Goal: Feedback & Contribution: Contribute content

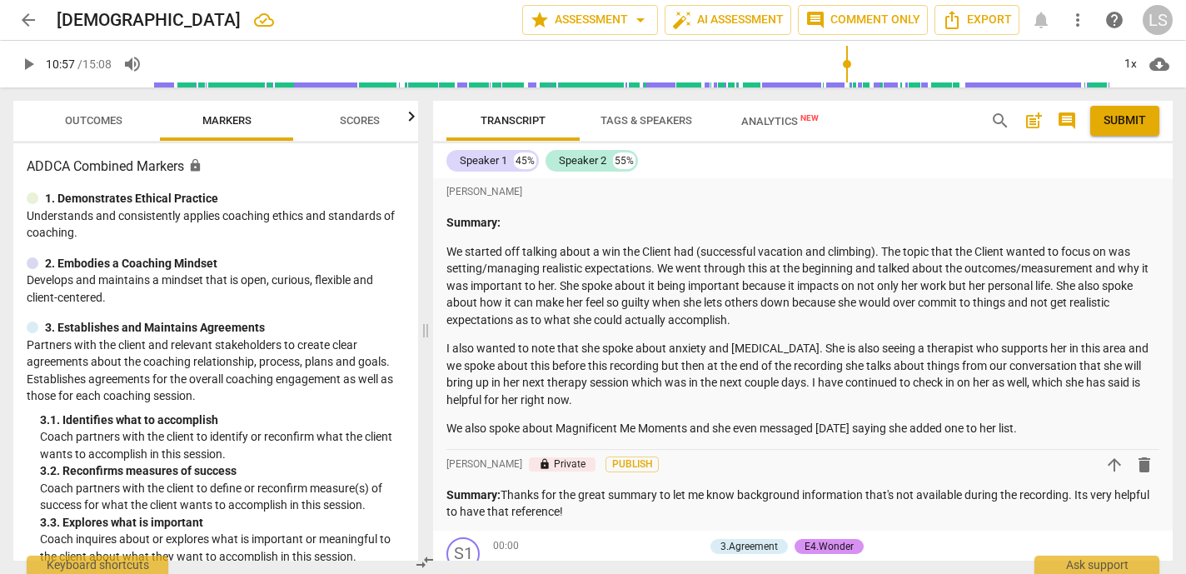
scroll to position [4840, 0]
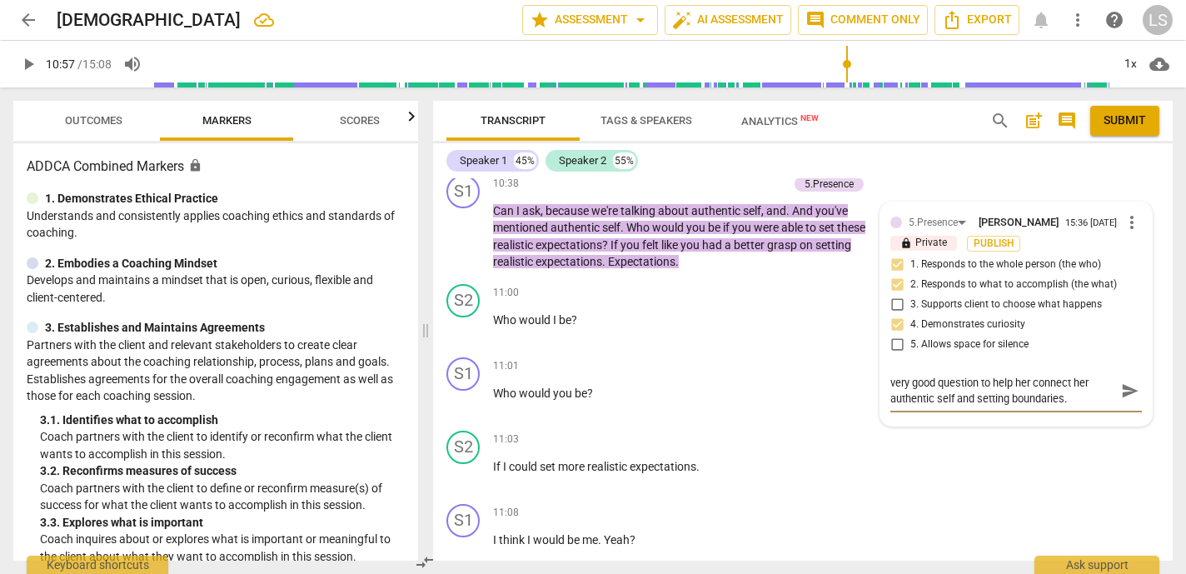
click at [27, 65] on span "play_arrow" at bounding box center [28, 64] width 20 height 20
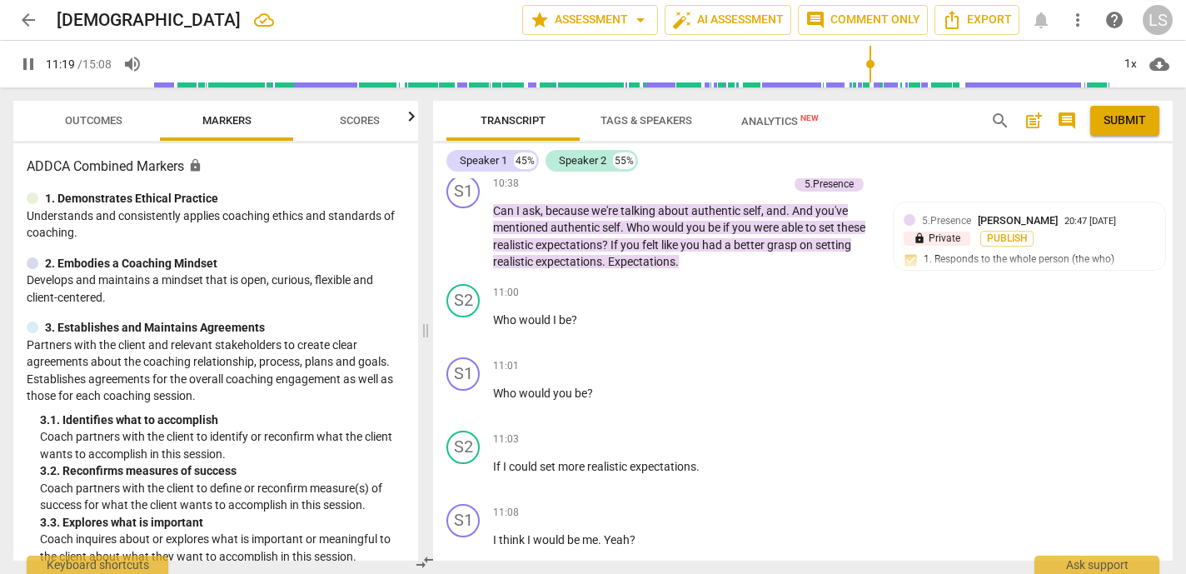
click at [29, 62] on span "pause" at bounding box center [28, 64] width 20 height 20
type input "680"
click at [768, 285] on div "+" at bounding box center [772, 293] width 17 height 17
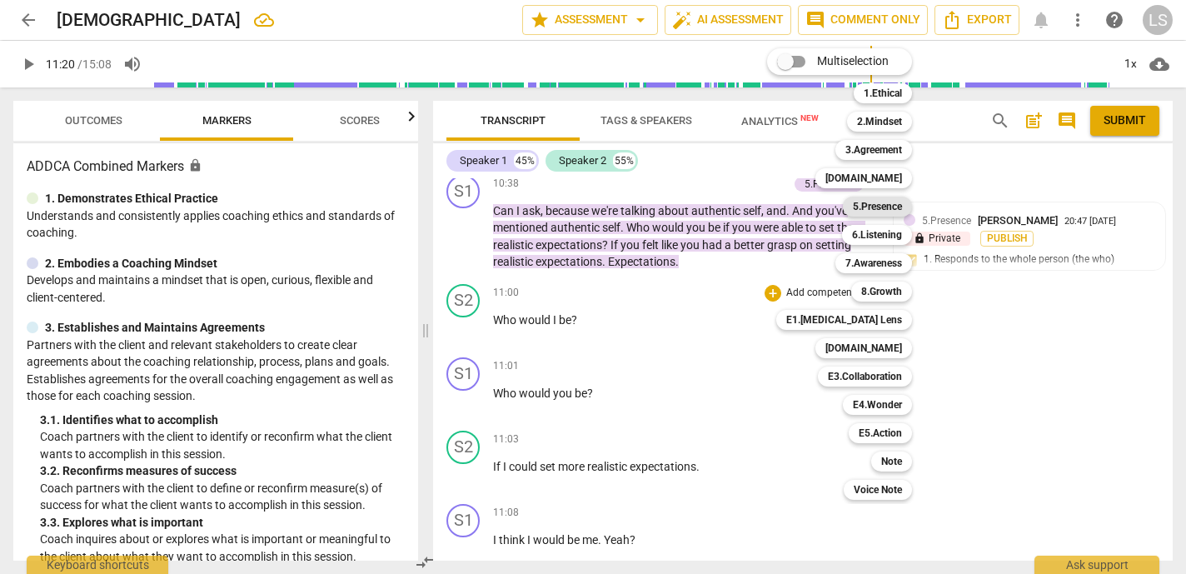
click at [869, 207] on b "5.Presence" at bounding box center [877, 206] width 49 height 20
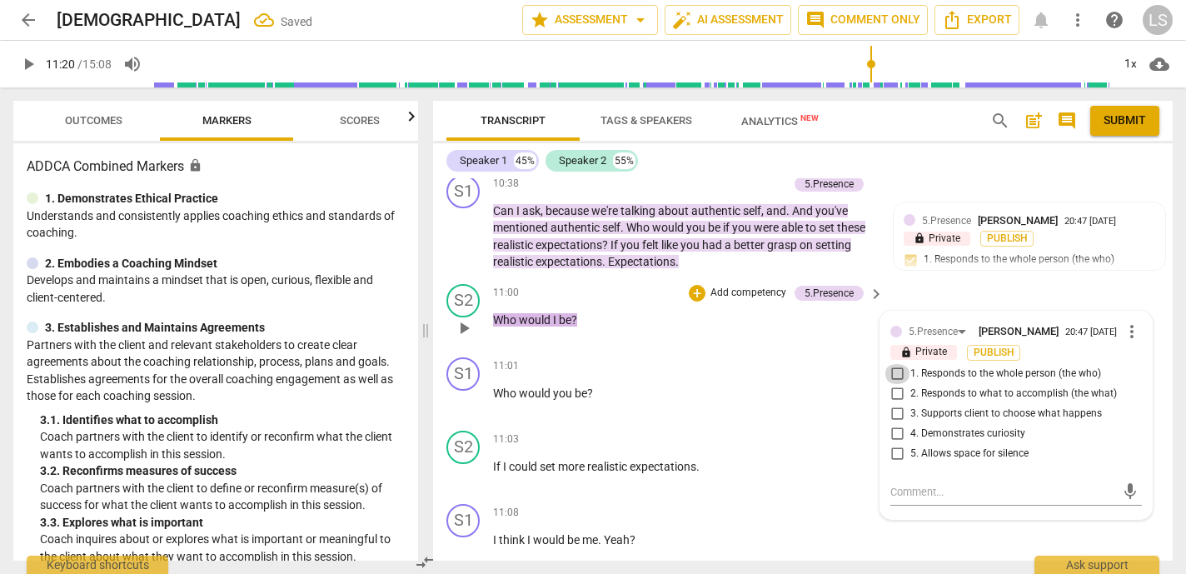
click at [896, 364] on input "1. Responds to the whole person (the who)" at bounding box center [896, 374] width 27 height 20
checkbox input "true"
click at [32, 60] on span "play_arrow" at bounding box center [28, 64] width 20 height 20
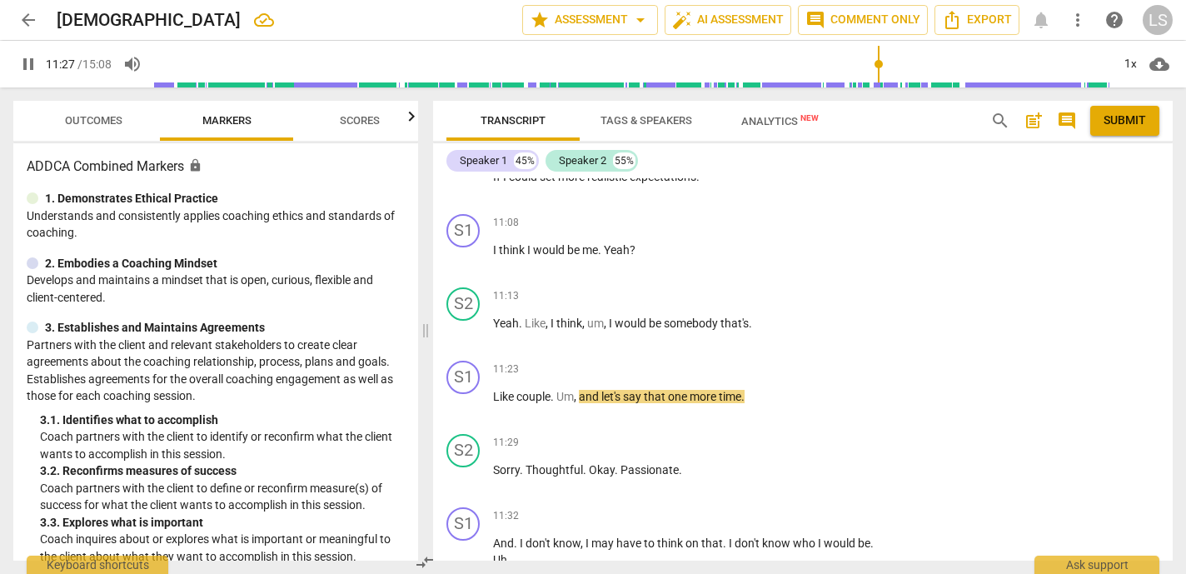
scroll to position [5174, 0]
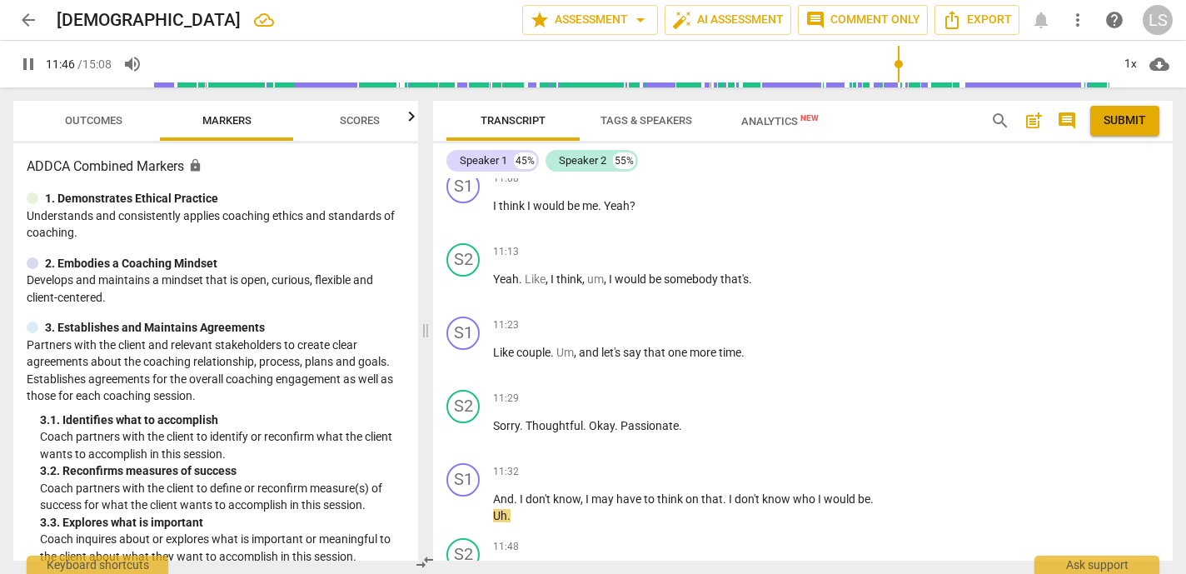
click at [19, 60] on span "pause" at bounding box center [28, 64] width 20 height 20
type input "707"
click at [768, 464] on div "+" at bounding box center [772, 472] width 17 height 17
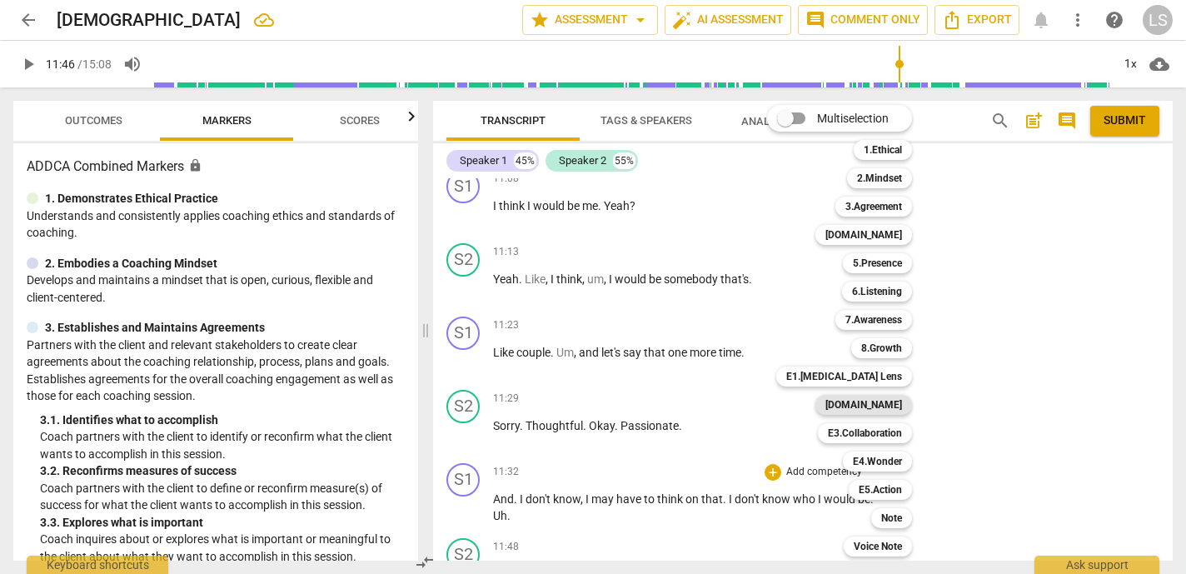
click at [883, 401] on b "[DOMAIN_NAME]" at bounding box center [863, 405] width 77 height 20
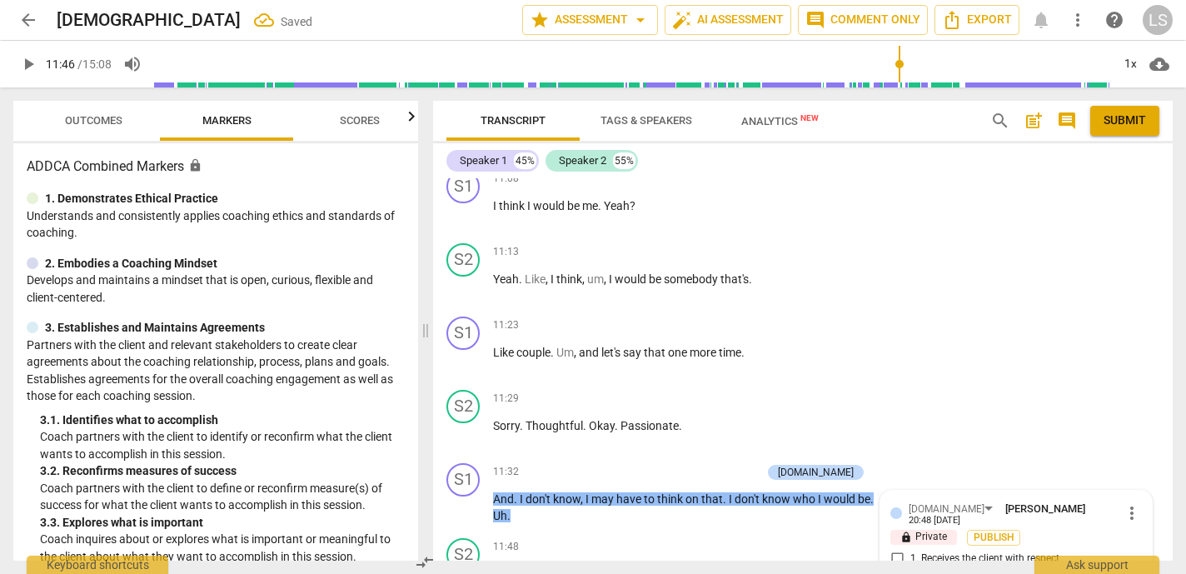
scroll to position [5579, 0]
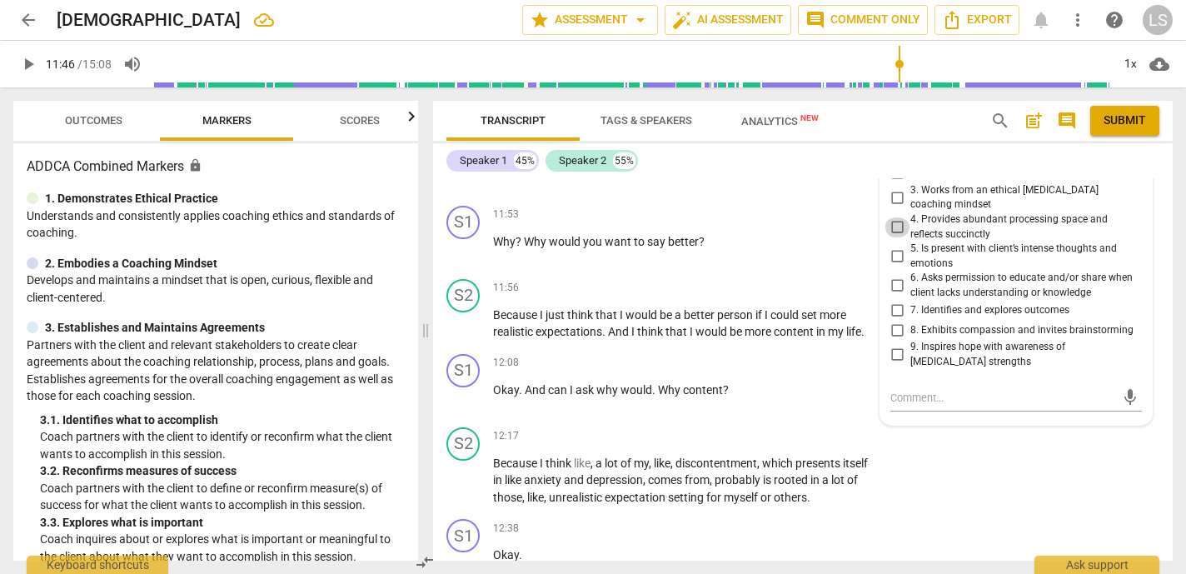
click at [891, 217] on input "4. Provides abundant processing space and reflects succinctly" at bounding box center [896, 227] width 27 height 20
checkbox input "true"
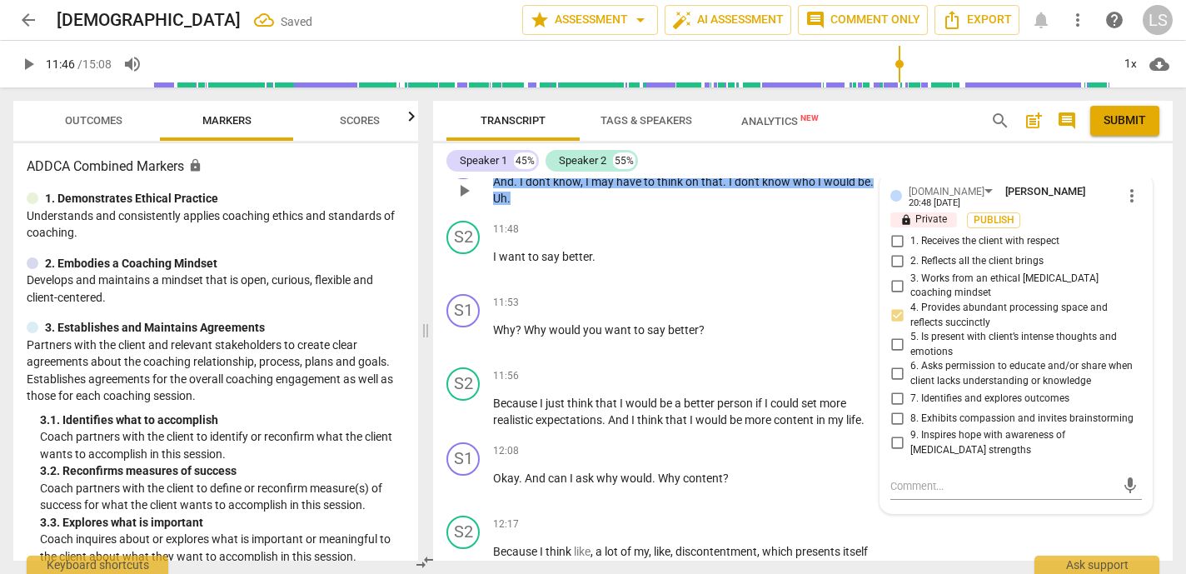
scroll to position [5484, 0]
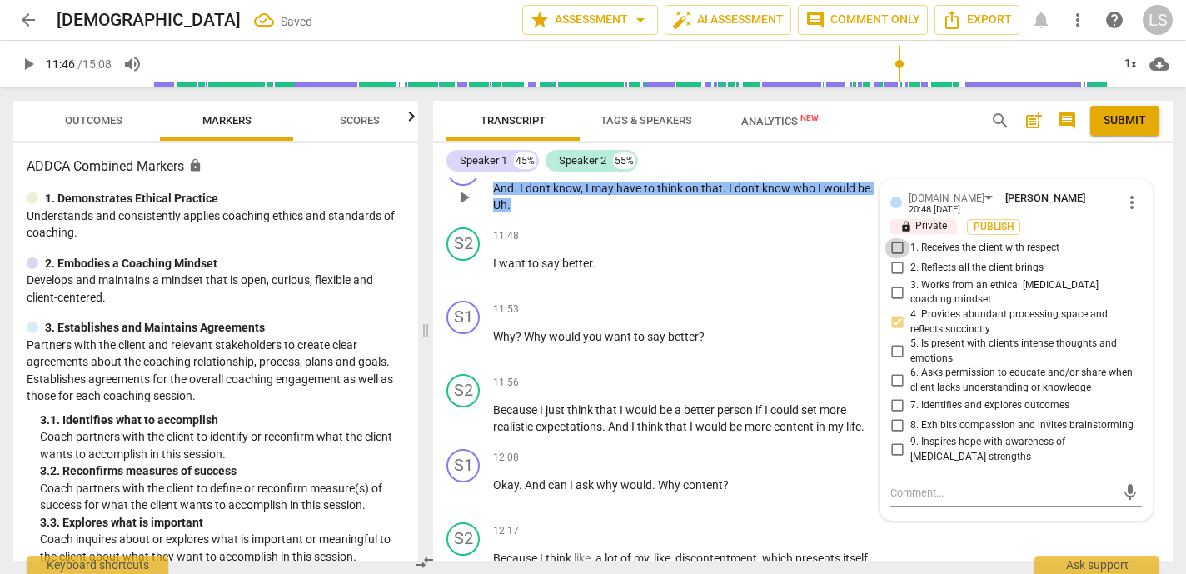
click at [895, 238] on input "1. Receives the client with respect" at bounding box center [896, 248] width 27 height 20
checkbox input "true"
click at [32, 61] on span "play_arrow" at bounding box center [28, 64] width 20 height 20
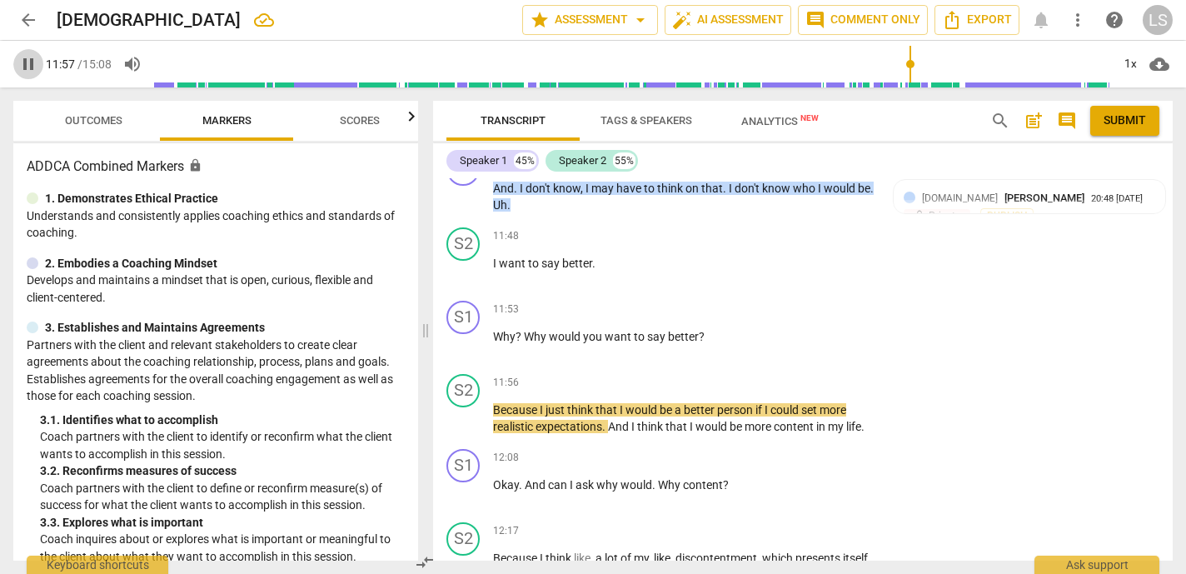
click at [27, 60] on span "pause" at bounding box center [28, 64] width 20 height 20
type input "718"
click at [768, 301] on div "+" at bounding box center [772, 309] width 17 height 17
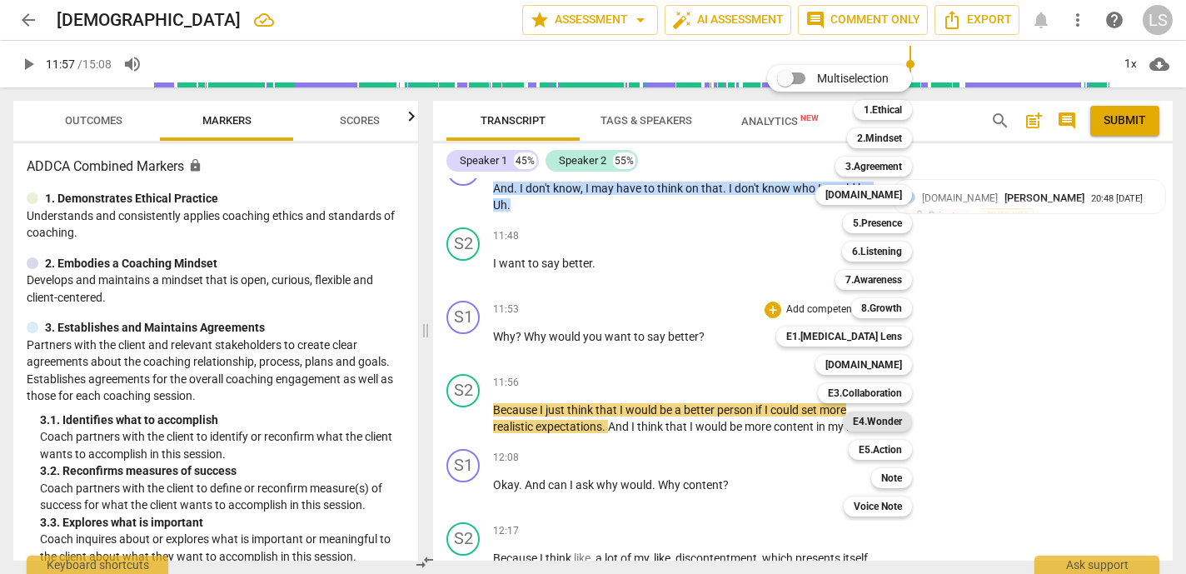
click at [883, 420] on b "E4.Wonder" at bounding box center [877, 421] width 49 height 20
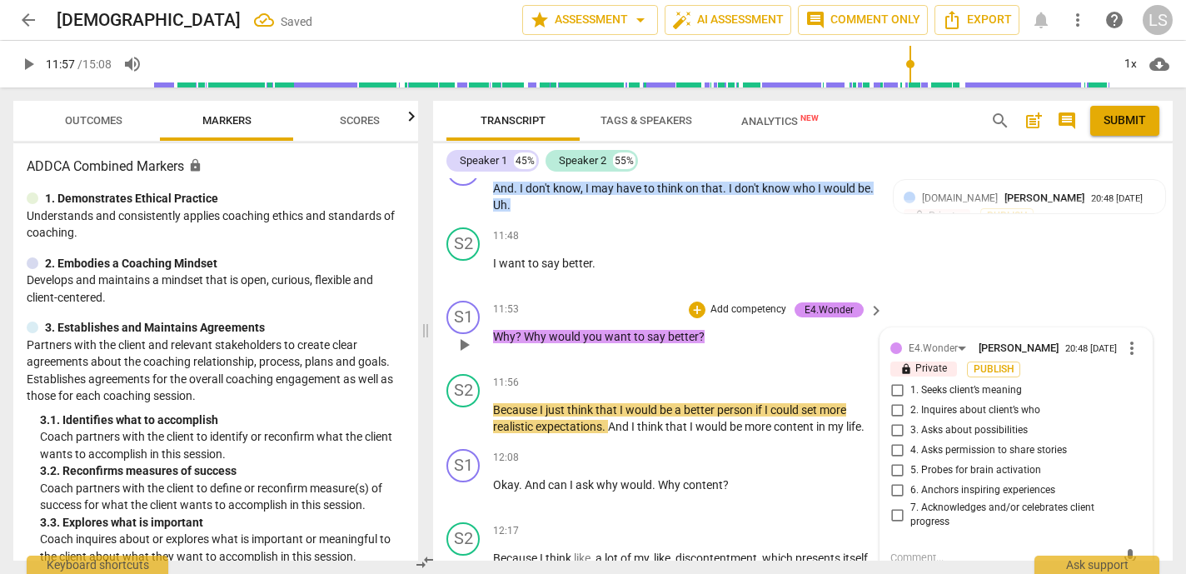
click at [893, 380] on input "1. Seeks client’s meaning" at bounding box center [896, 390] width 27 height 20
checkbox input "true"
click at [896, 420] on input "3. Asks about possibilities" at bounding box center [896, 430] width 27 height 20
checkbox input "true"
click at [26, 59] on span "play_arrow" at bounding box center [28, 64] width 20 height 20
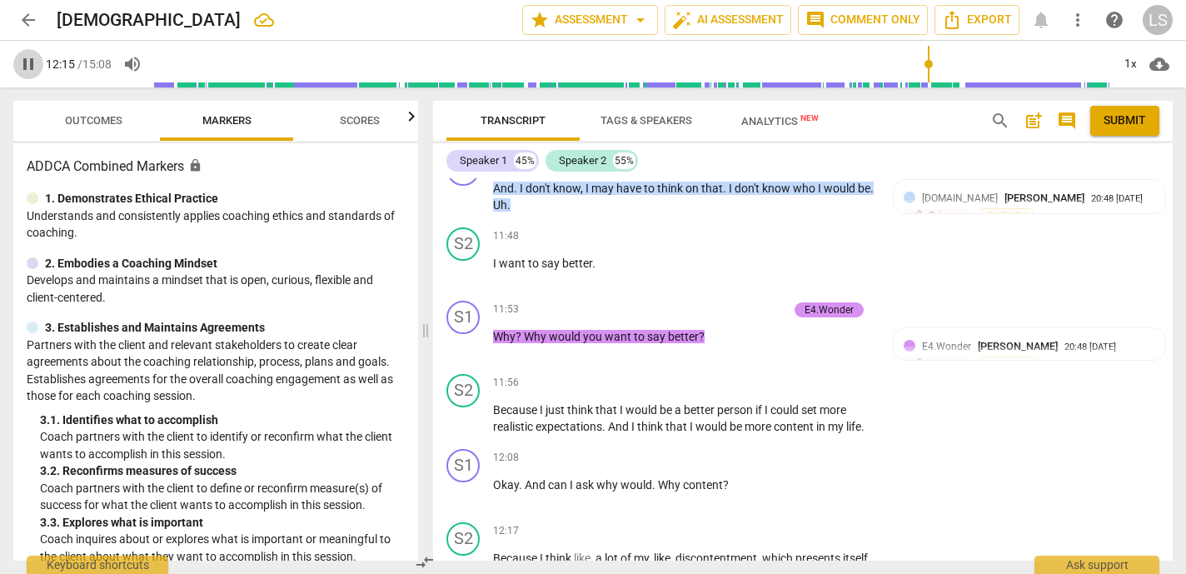
click at [26, 59] on span "pause" at bounding box center [28, 64] width 20 height 20
type input "736"
click at [768, 450] on div "+" at bounding box center [772, 458] width 17 height 17
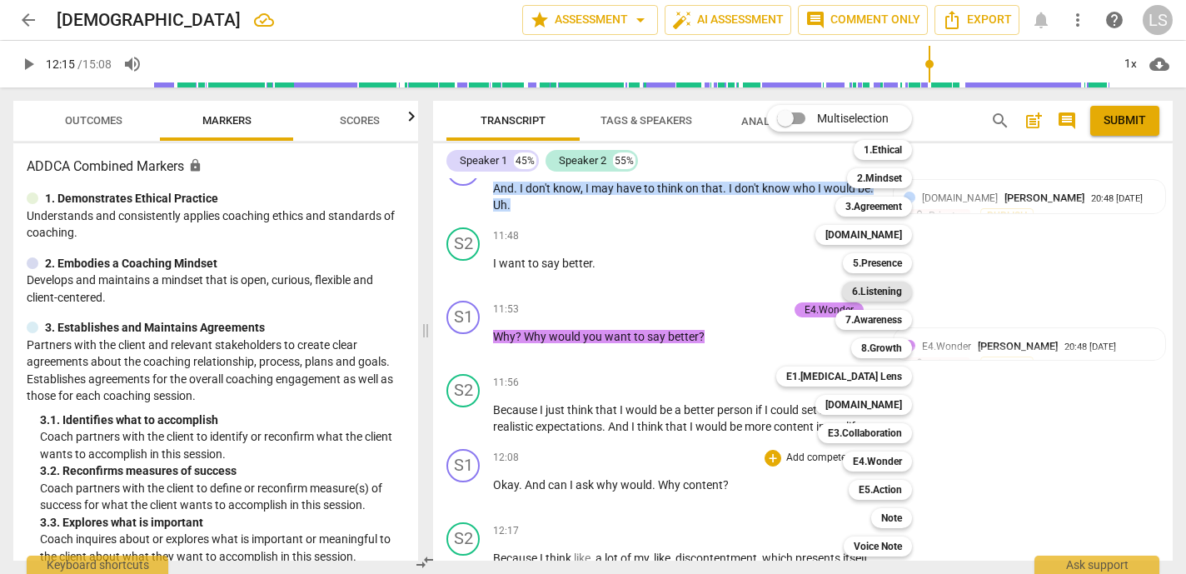
click at [893, 292] on b "6.Listening" at bounding box center [877, 291] width 50 height 20
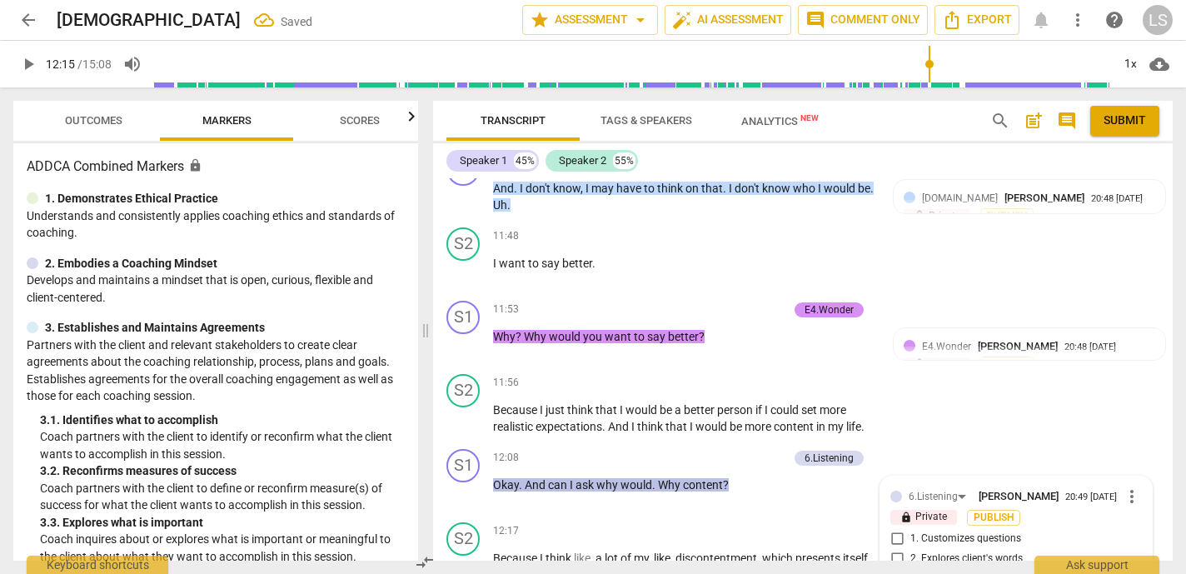
scroll to position [5798, 0]
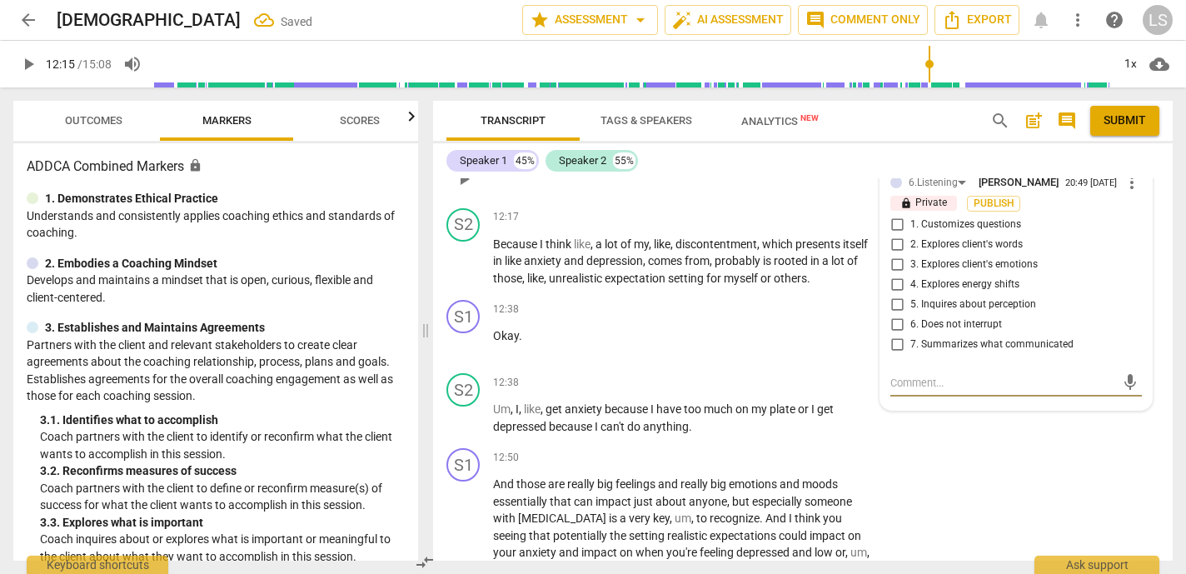
click at [893, 235] on input "2. Explores client's words" at bounding box center [896, 245] width 27 height 20
checkbox input "true"
click at [902, 375] on textarea at bounding box center [1002, 383] width 225 height 16
type textarea "G"
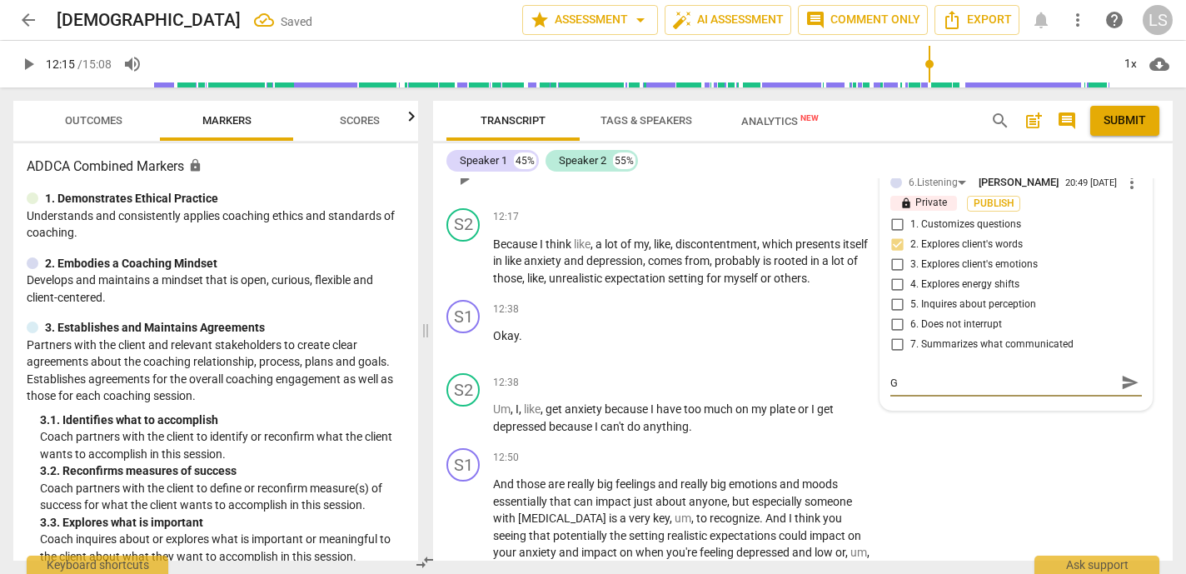
type textarea "Gr"
type textarea "Gre"
type textarea "Grea"
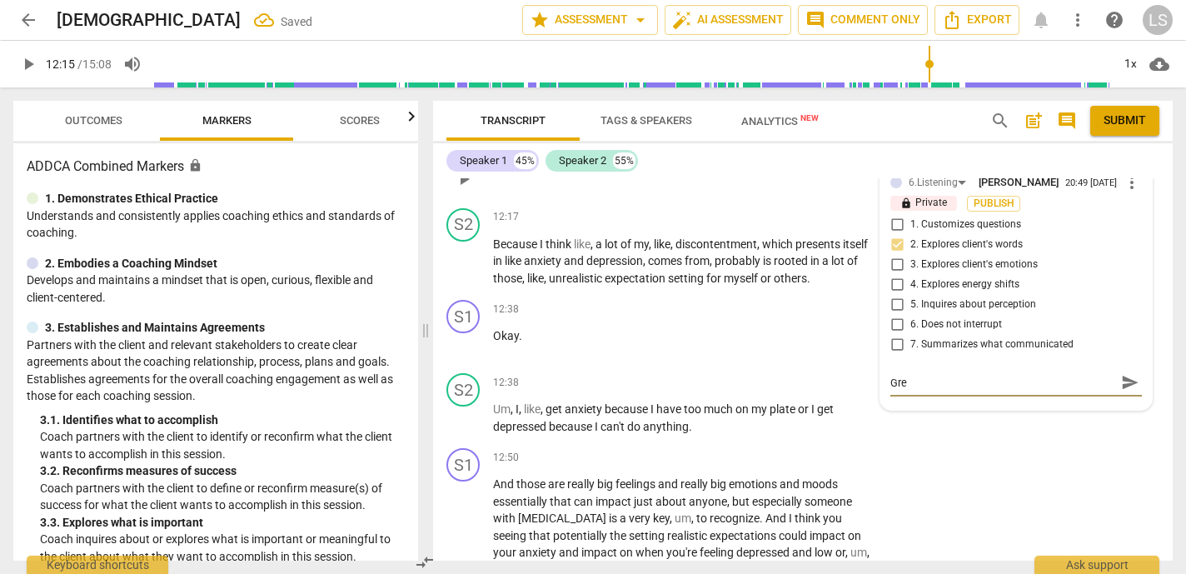
type textarea "Grea"
type textarea "Great"
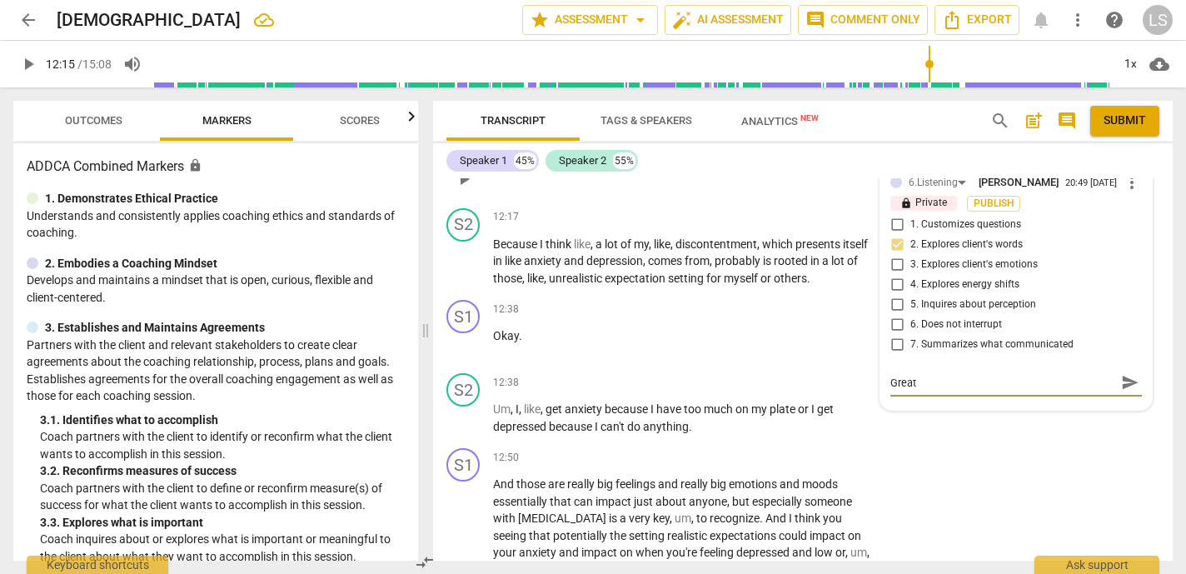
type textarea "Great c"
type textarea "Great cu"
type textarea "Great cur"
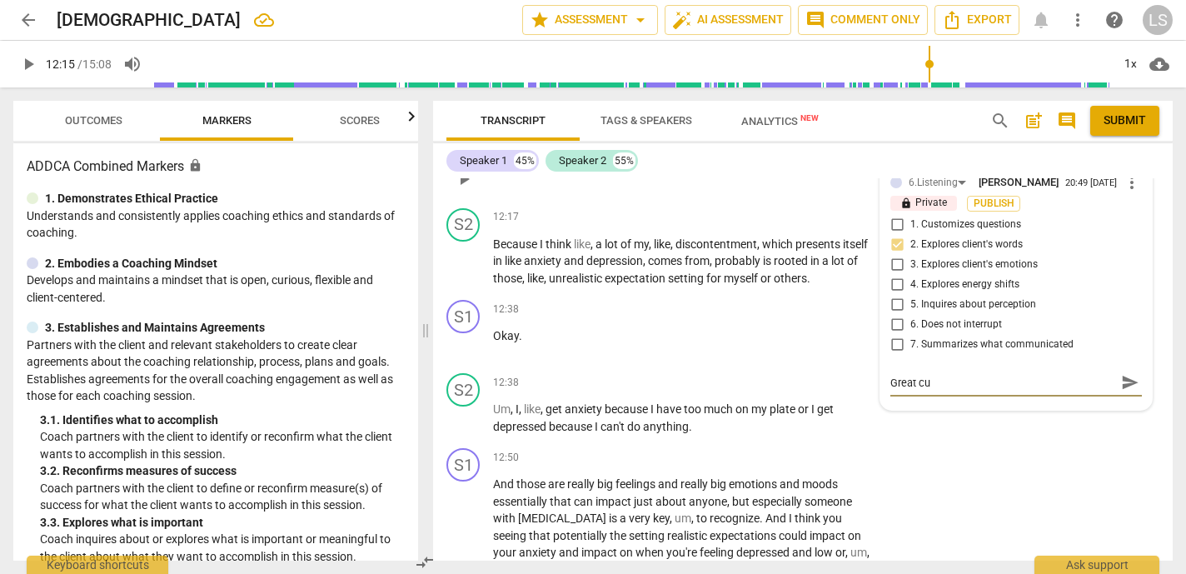
type textarea "Great cur"
type textarea "Great curi"
type textarea "Great curio"
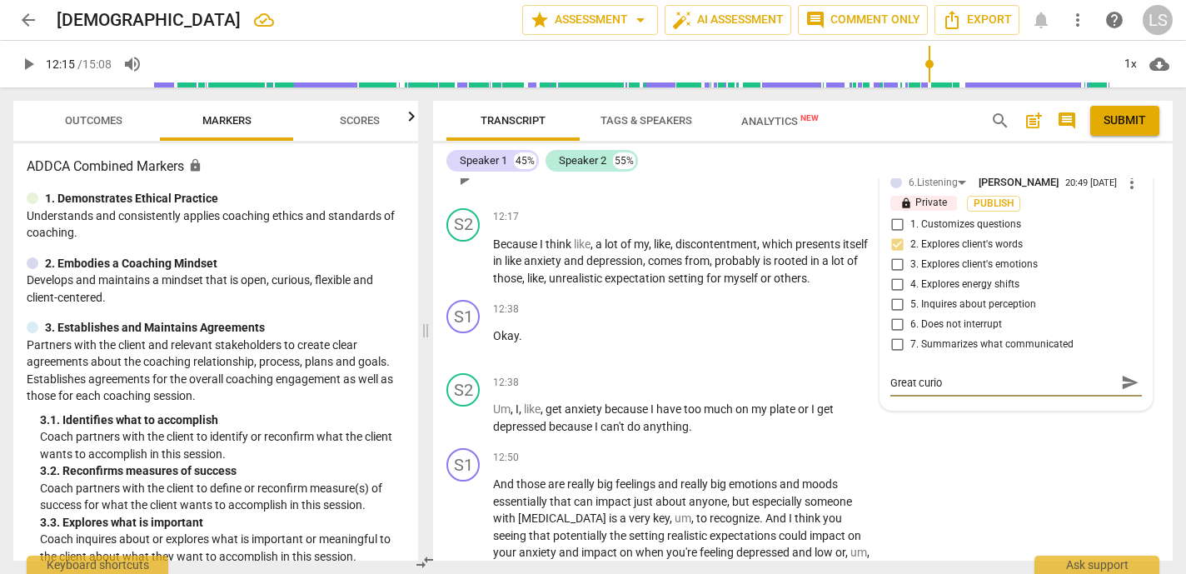
type textarea "Great curiou"
type textarea "Great curious"
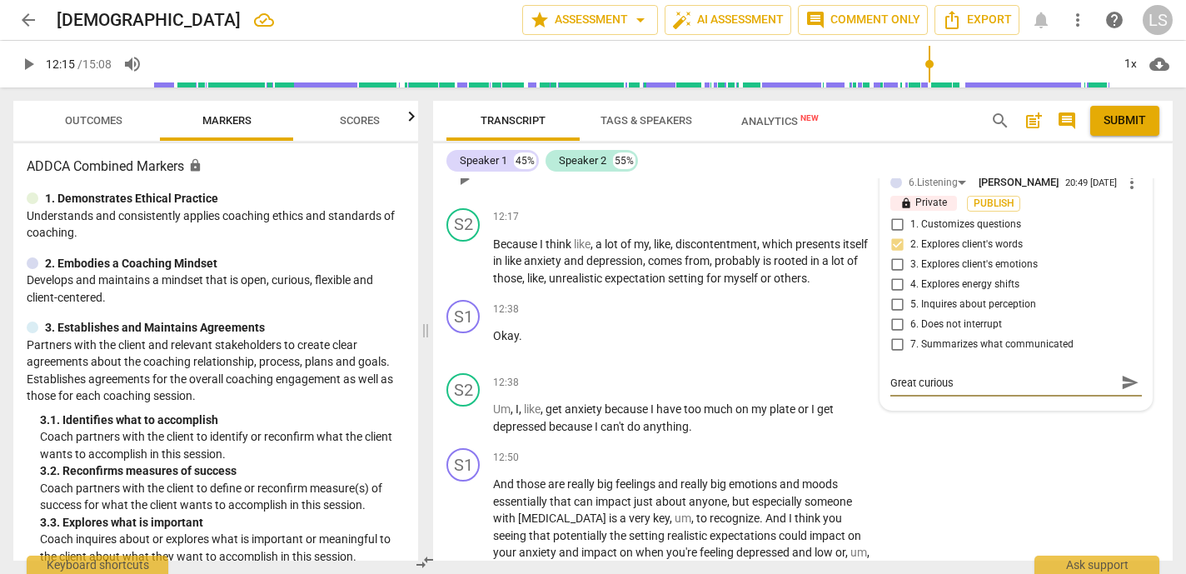
type textarea "Great curious"
type textarea "Great curious q"
type textarea "Great curious qu"
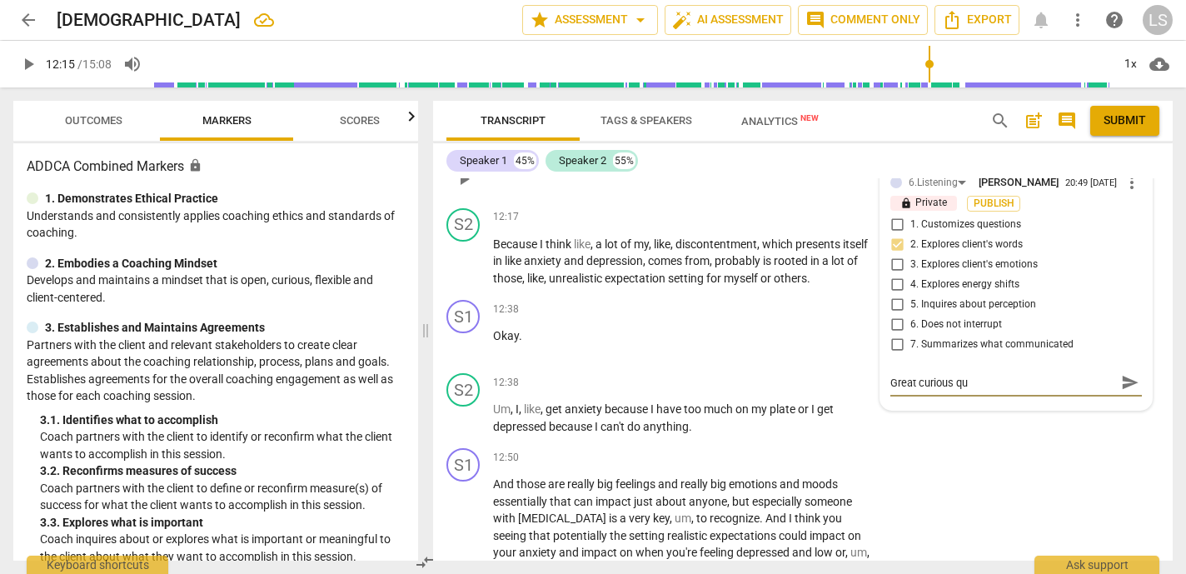
type textarea "Great curious que"
type textarea "Great curious ques"
type textarea "Great curious quest"
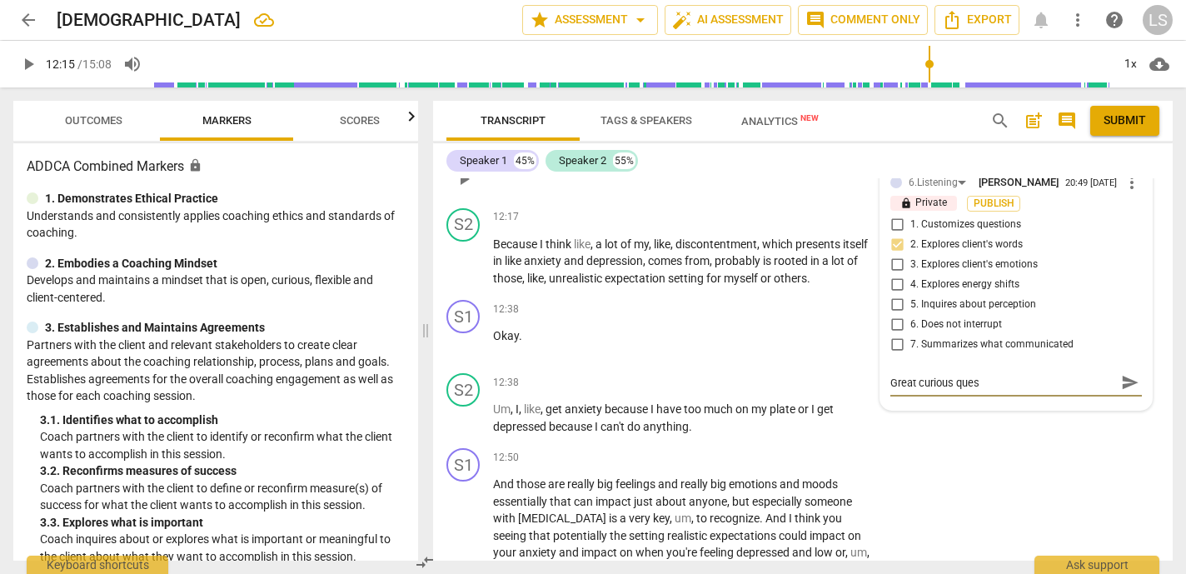
type textarea "Great curious quest"
type textarea "Great curious questi"
type textarea "Great curious questio"
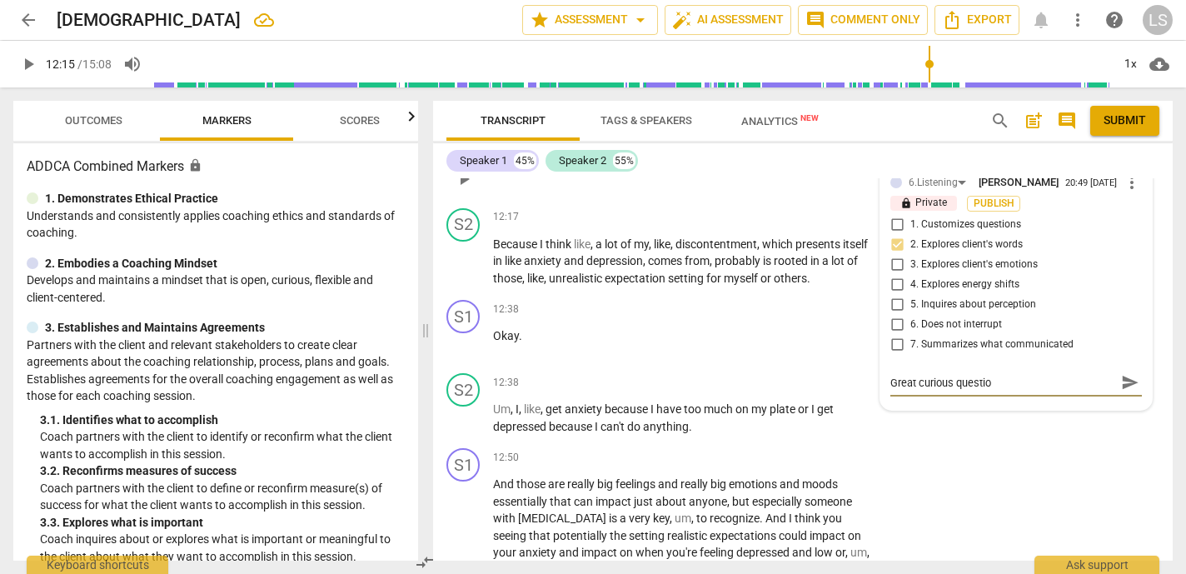
type textarea "Great curious question"
type textarea "Great curious question t"
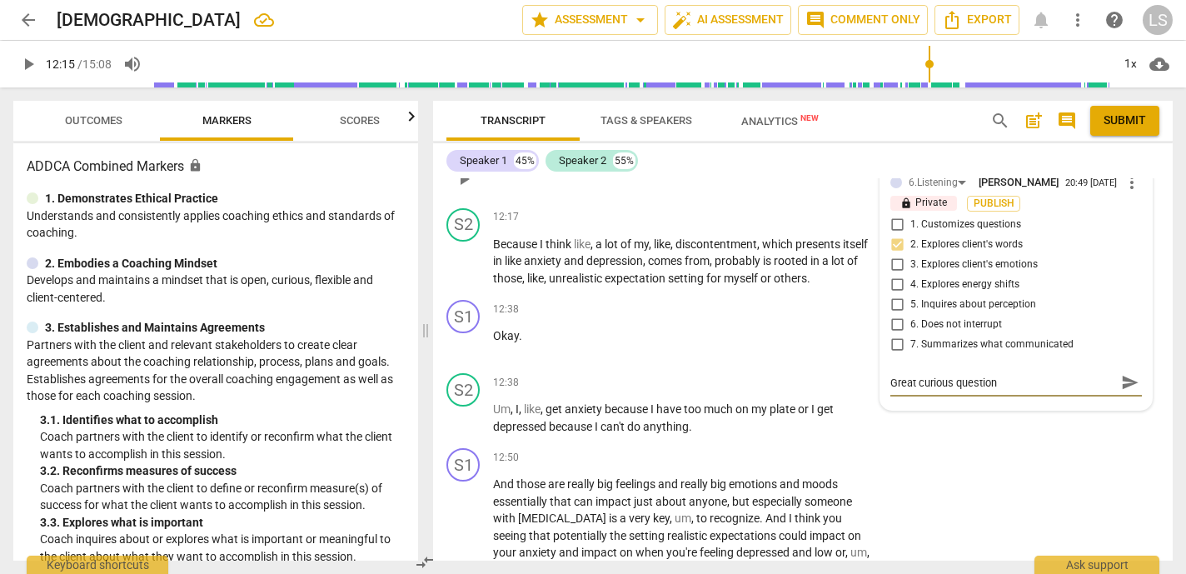
type textarea "Great curious question t"
type textarea "Great curious question to"
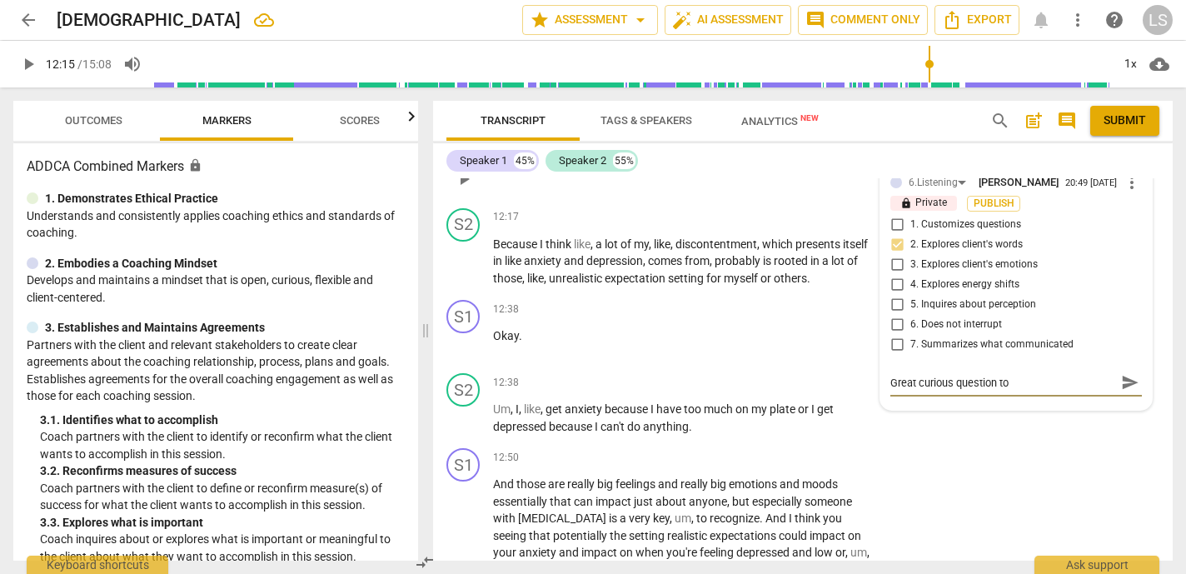
type textarea "Great curious question to e"
type textarea "Great curious question to ex"
type textarea "Great curious question to exp"
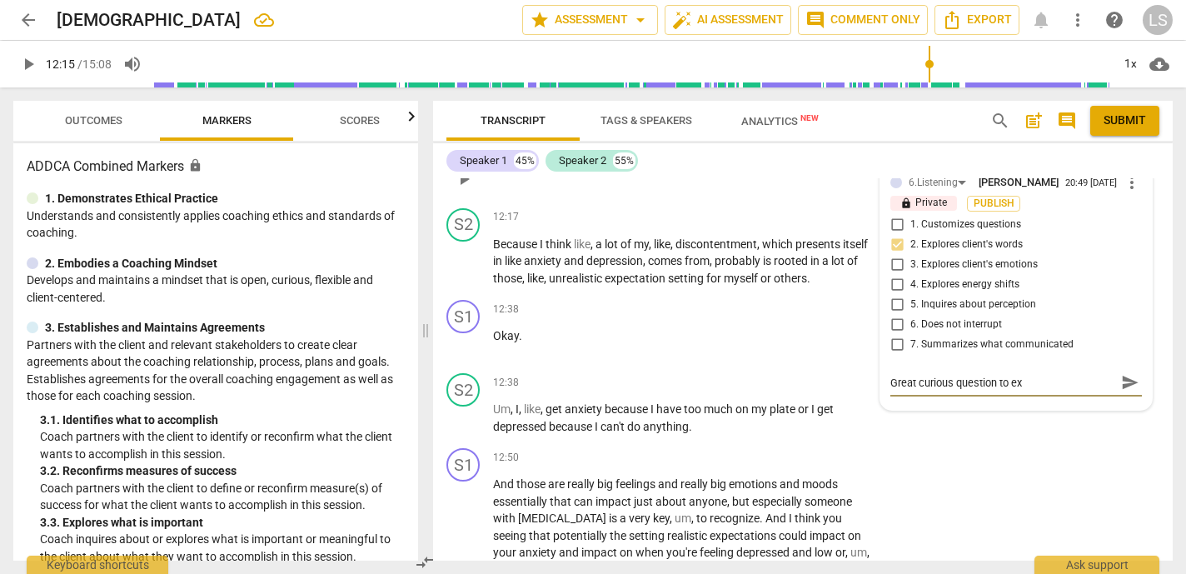
type textarea "Great curious question to exp"
type textarea "Great curious question to expl"
type textarea "Great curious question to explo"
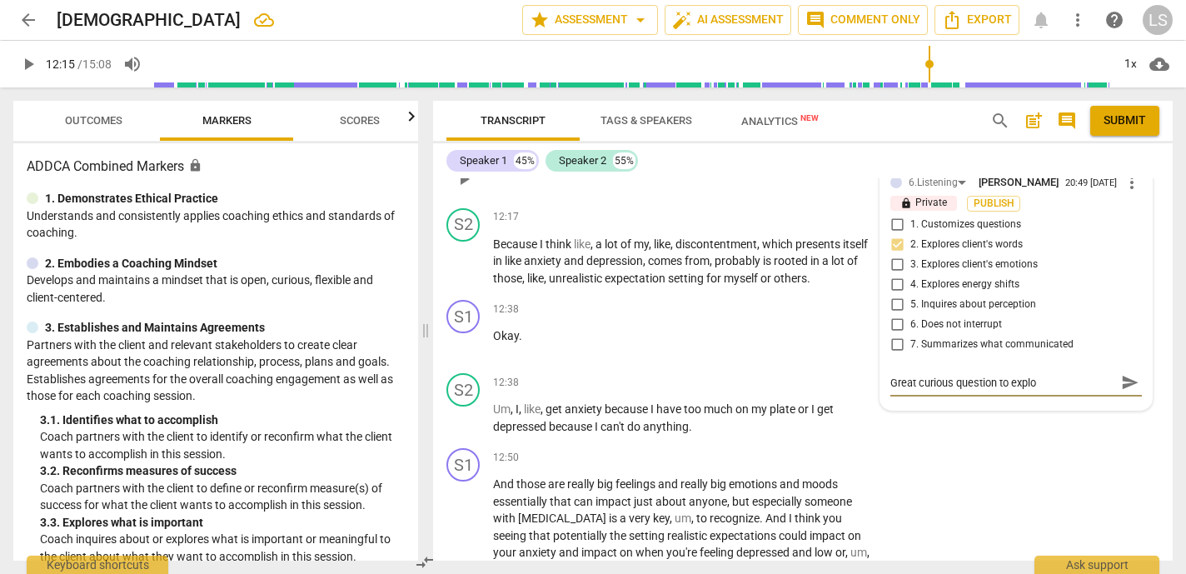
type textarea "Great curious question to explor"
type textarea "Great curious question to explore"
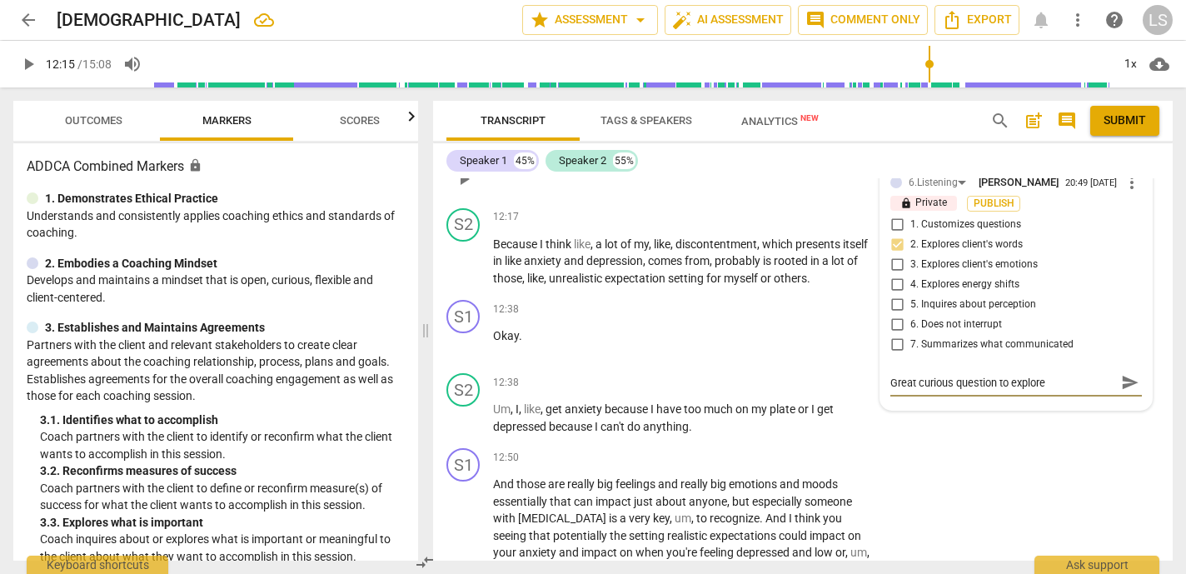
type textarea "Great curious question to explore"
type textarea "Great curious question to explore d"
type textarea "Great curious question to explore de"
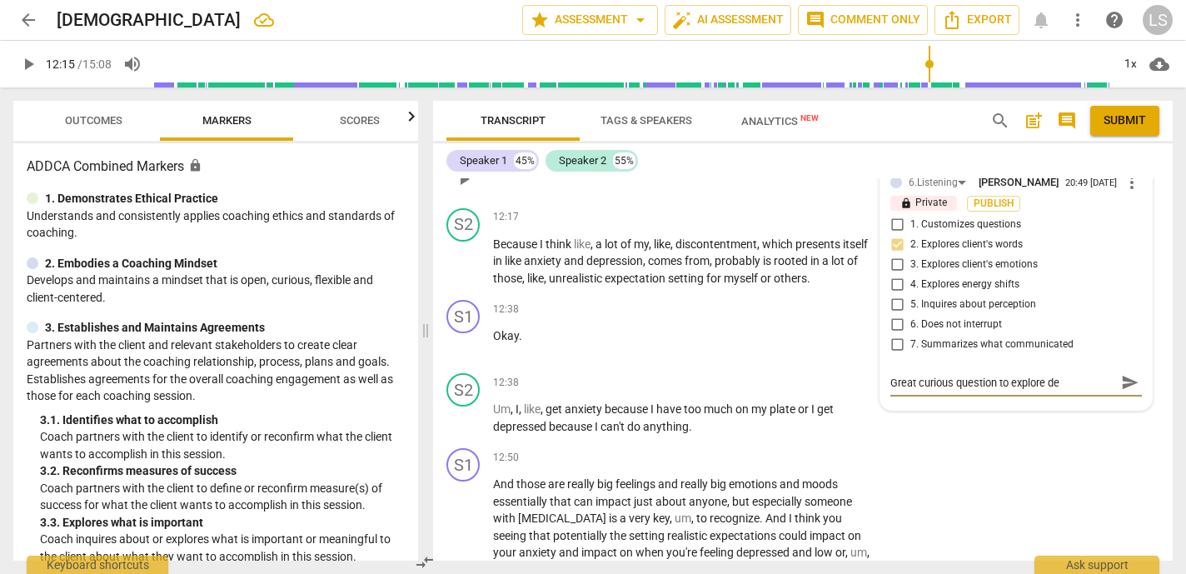
type textarea "Great curious question to explore dee"
type textarea "Great curious question to explore deep"
type textarea "Great curious question to explore deepe"
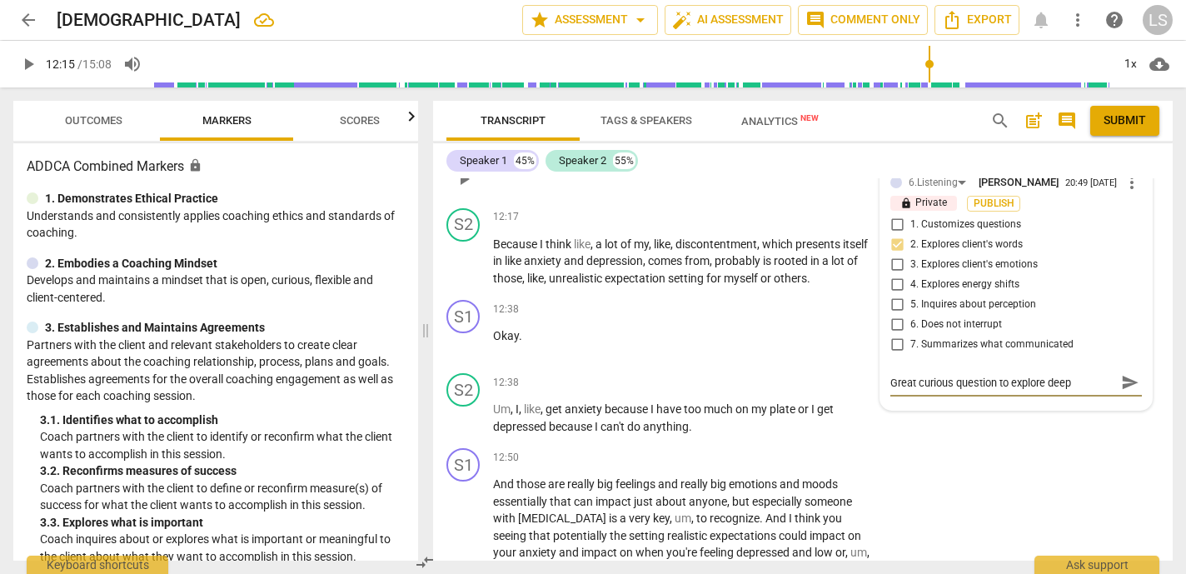
type textarea "Great curious question to explore deepe"
type textarea "Great curious question to explore deeper"
click at [1121, 373] on span "send" at bounding box center [1130, 382] width 18 height 18
click at [28, 61] on span "play_arrow" at bounding box center [28, 64] width 20 height 20
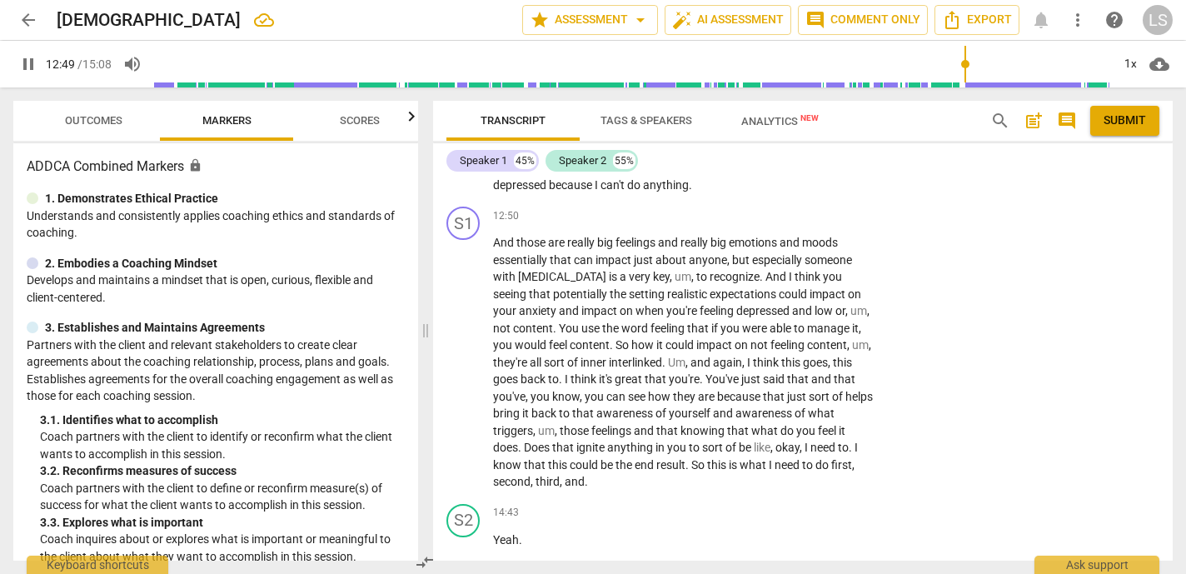
scroll to position [6047, 0]
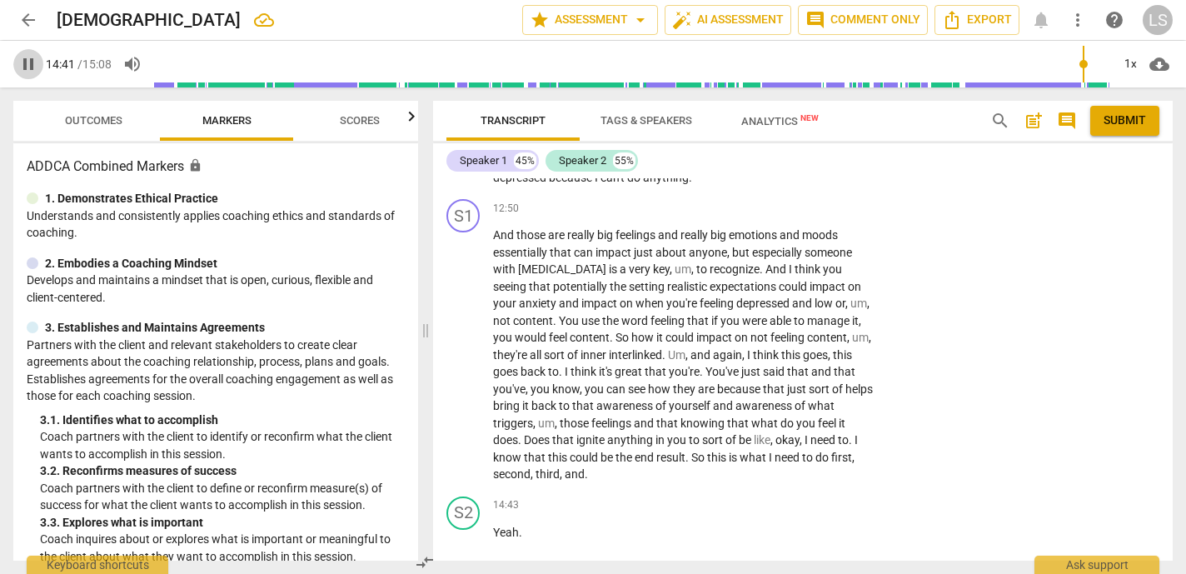
click at [32, 60] on span "pause" at bounding box center [28, 64] width 20 height 20
type input "882"
click at [770, 200] on div "+" at bounding box center [772, 208] width 17 height 17
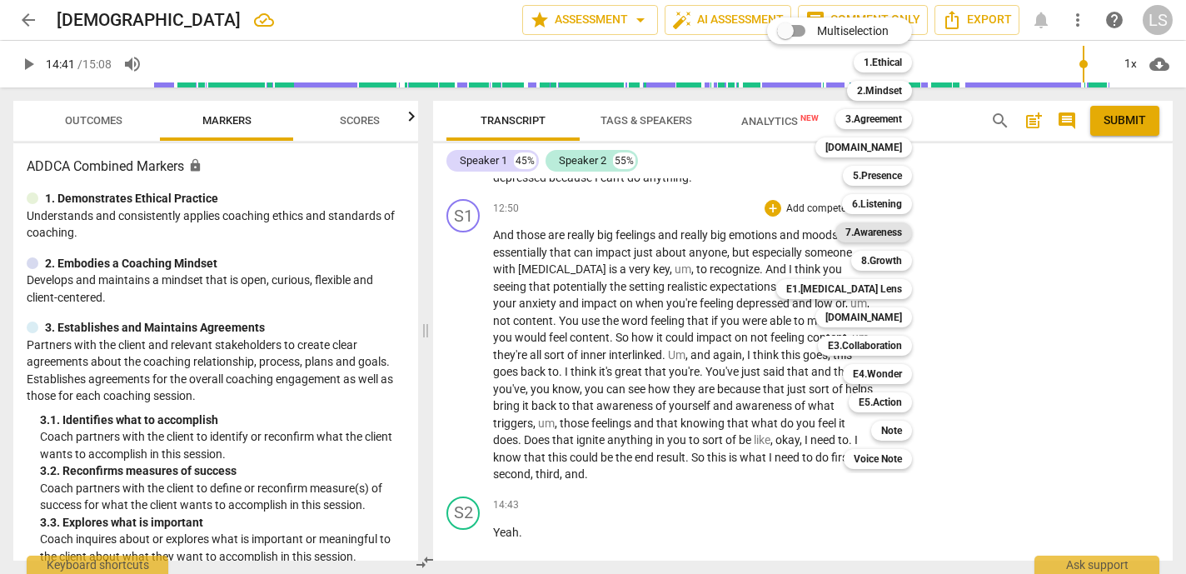
click at [874, 228] on b "7.Awareness" at bounding box center [873, 232] width 57 height 20
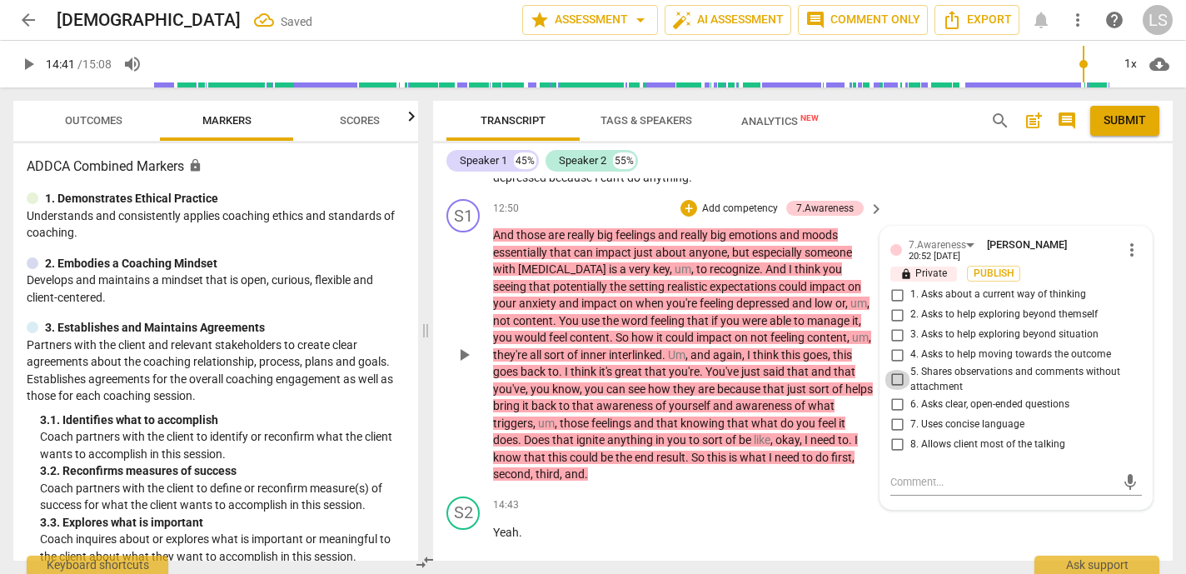
click at [895, 370] on input "5. Shares observations and comments without attachment" at bounding box center [896, 380] width 27 height 20
checkbox input "true"
click at [896, 414] on input "7. Uses concise language" at bounding box center [896, 424] width 27 height 20
checkbox input "true"
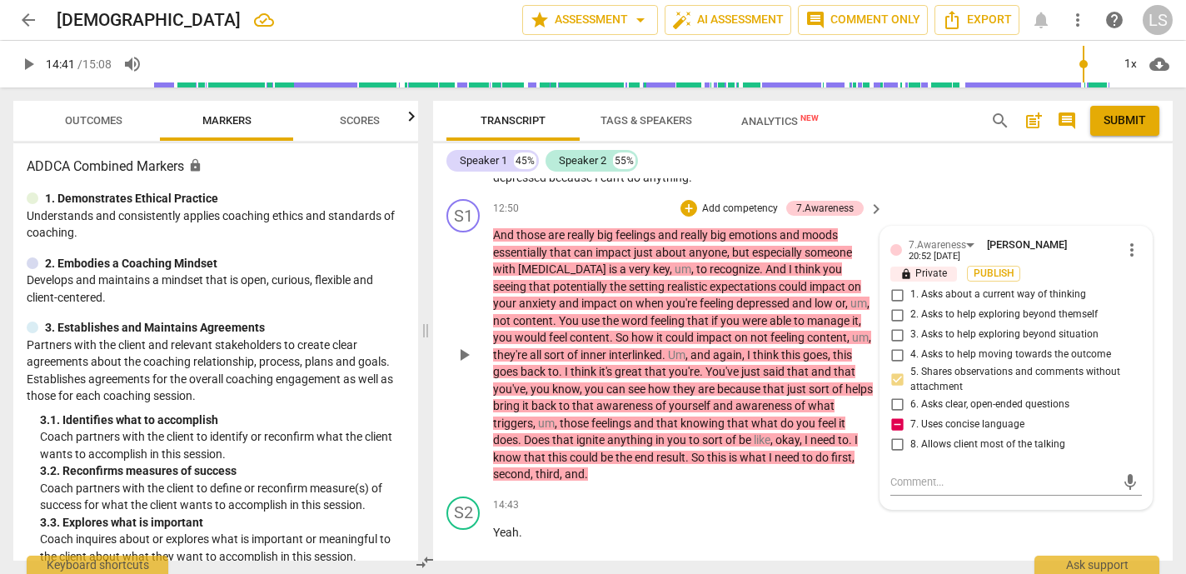
click at [897, 325] on input "3. Asks to help exploring beyond situation" at bounding box center [896, 335] width 27 height 20
checkbox input "true"
click at [893, 474] on textarea at bounding box center [1002, 482] width 225 height 16
type textarea "I"
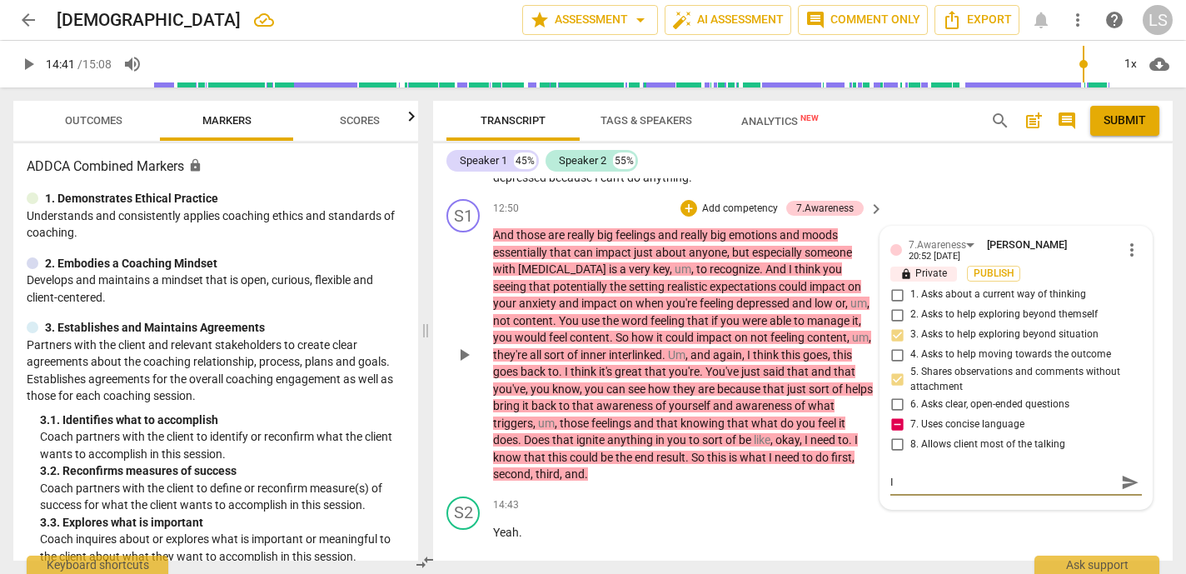
type textarea "It"
type textarea "It i"
type textarea "It is"
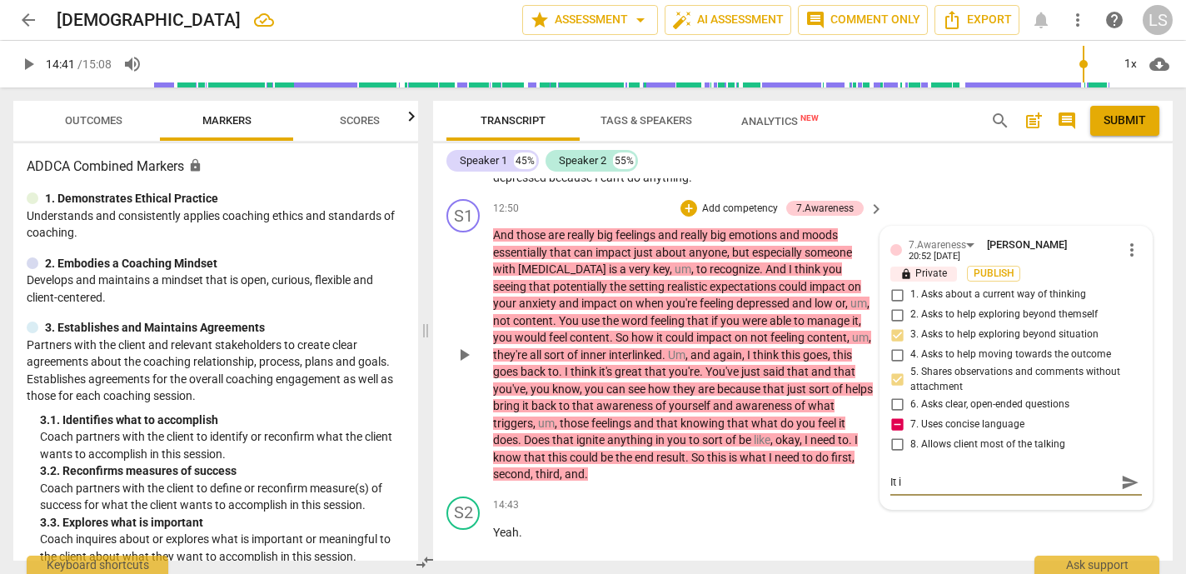
type textarea "It is"
type textarea "It is o"
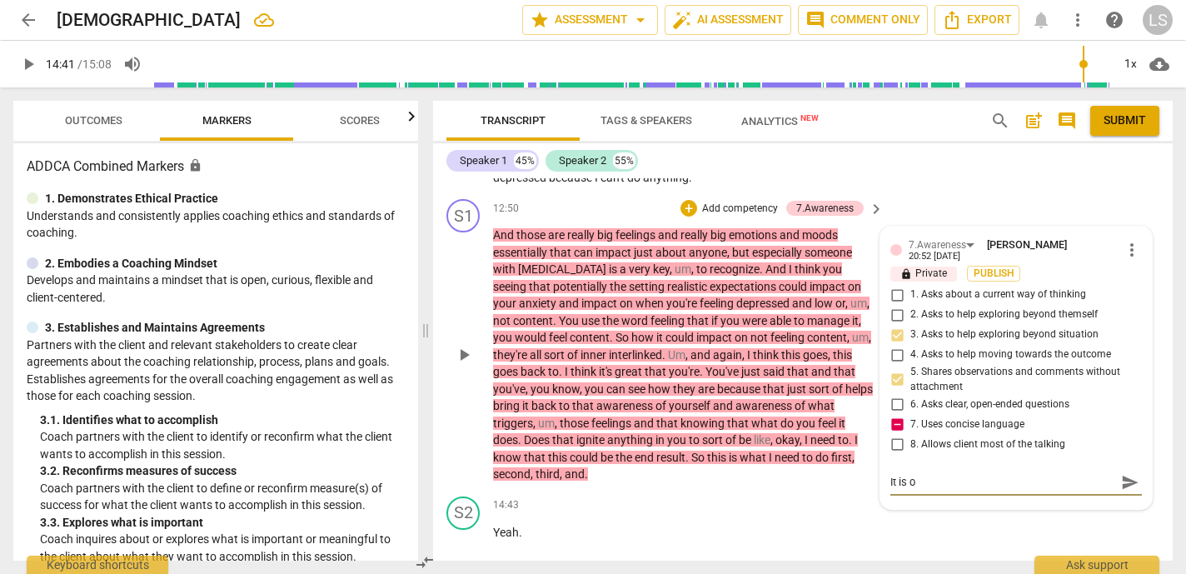
type textarea "It is ok"
type textarea "It is ok t"
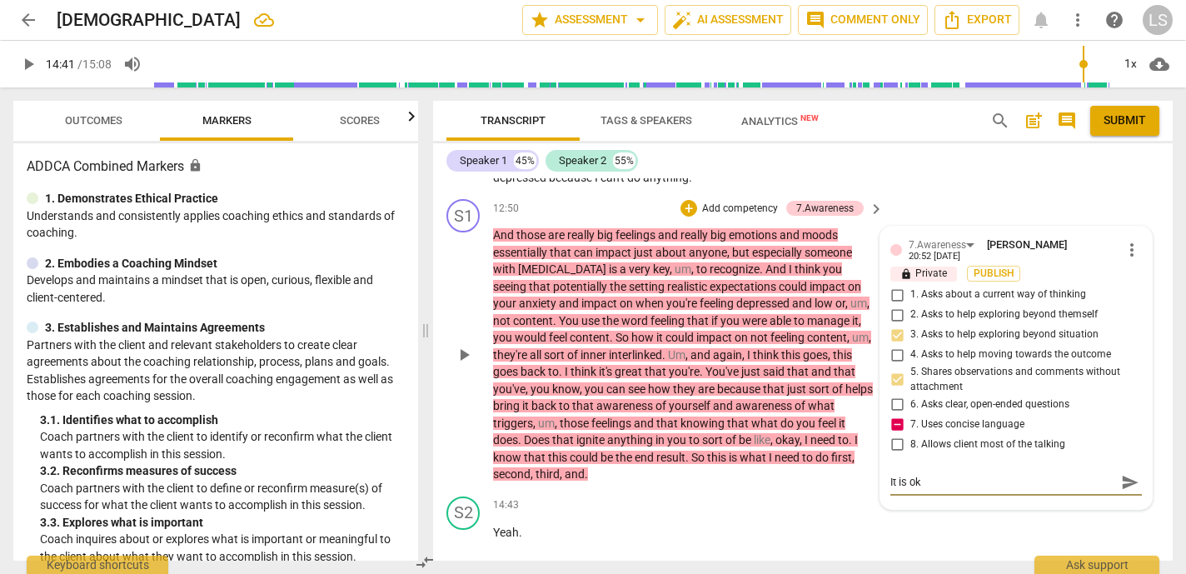
type textarea "It is ok t"
type textarea "It is ok to"
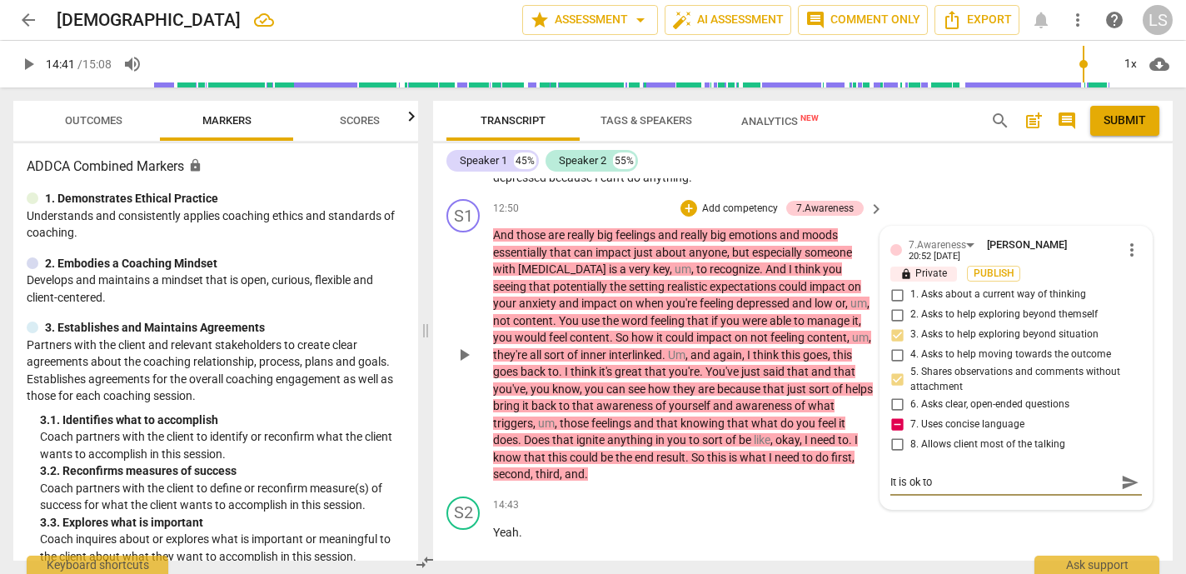
type textarea "It is ok to s"
type textarea "It is ok to sa"
type textarea "It is ok to say"
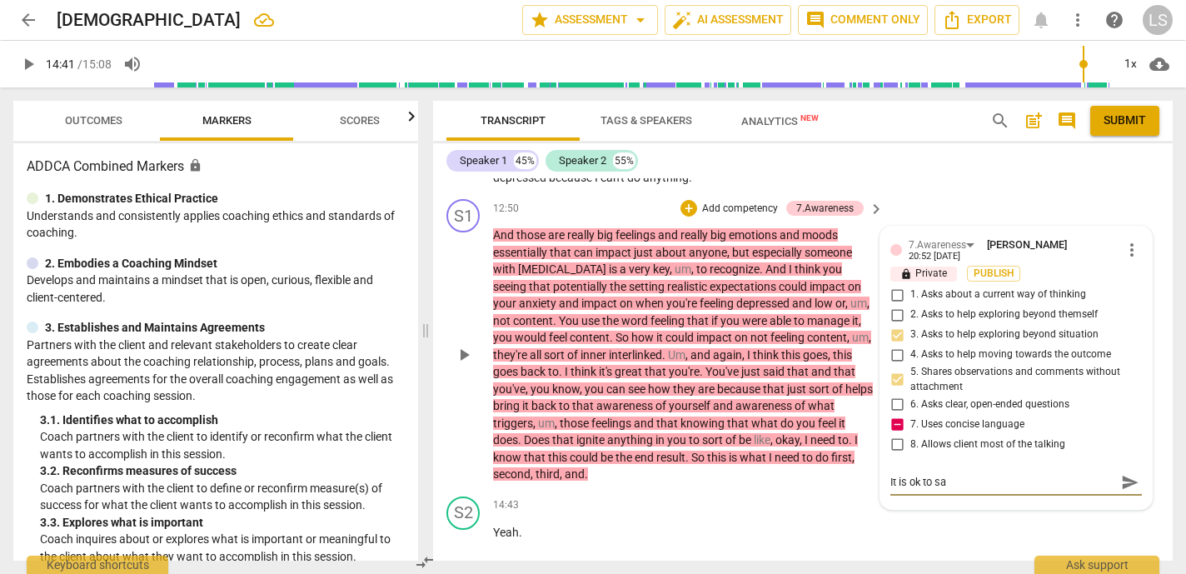
type textarea "It is ok to say"
type textarea "It is ok to say y"
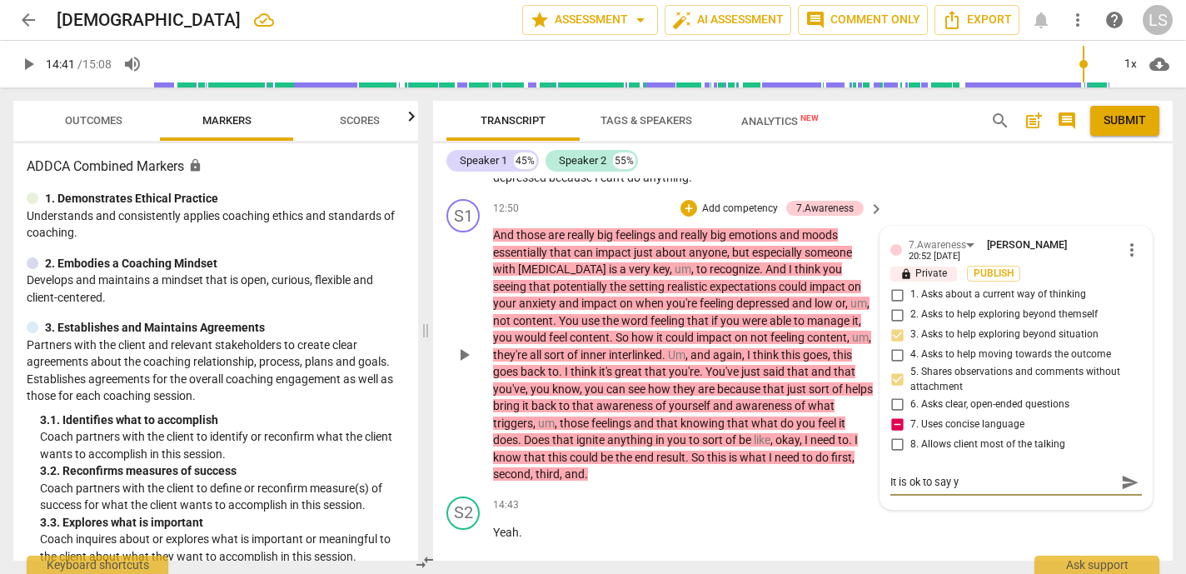
type textarea "It is ok to say yo"
type textarea "It is ok to say you"
type textarea "It is ok to say your"
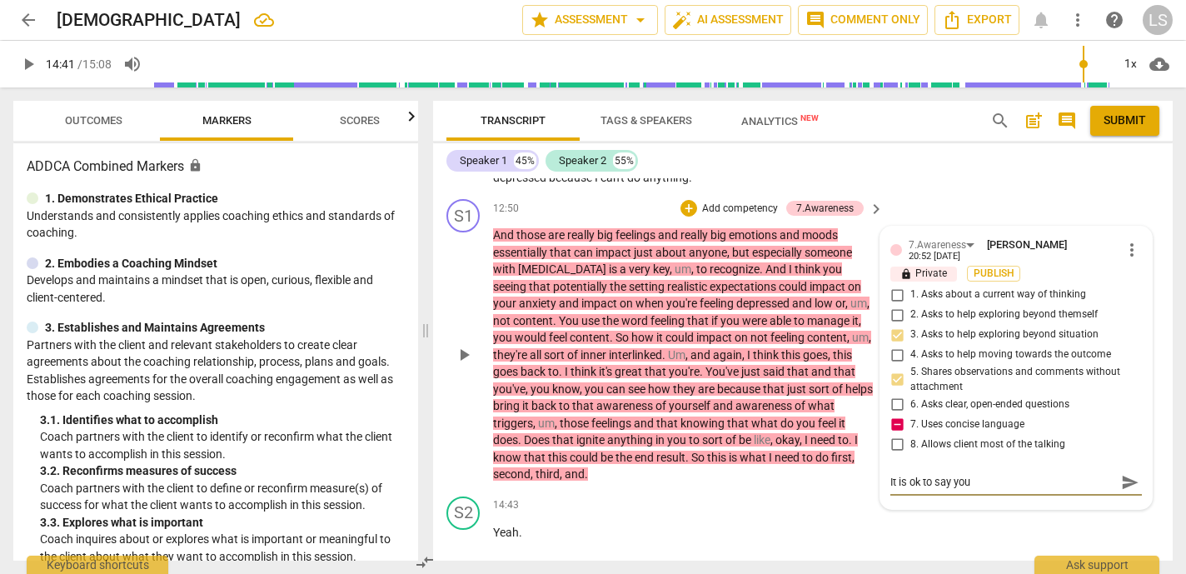
type textarea "It is ok to say your"
type textarea "It is ok to say your t"
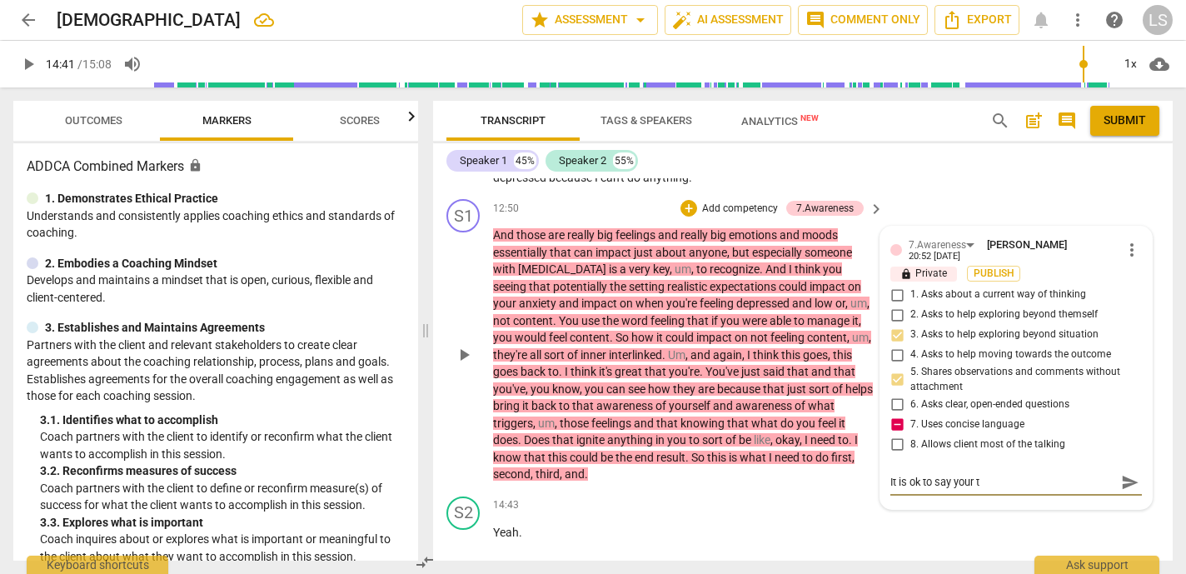
type textarea "It is ok to say your th"
type textarea "It is ok to say your tho"
type textarea "It is ok to say your thou"
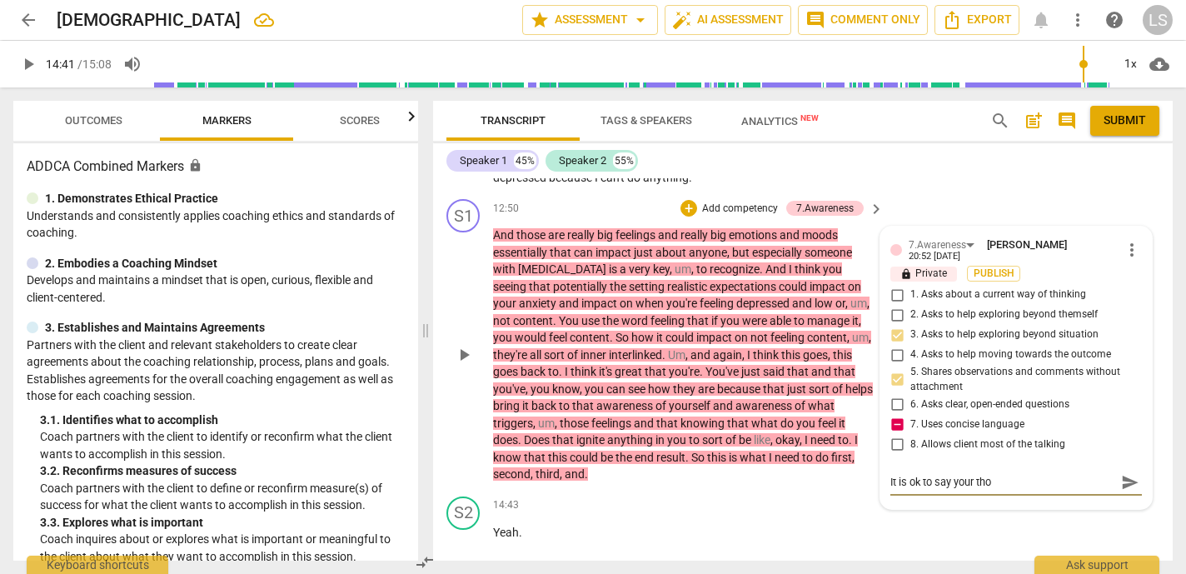
type textarea "It is ok to say your thou"
type textarea "It is ok to say your thoug"
type textarea "It is ok to say your though"
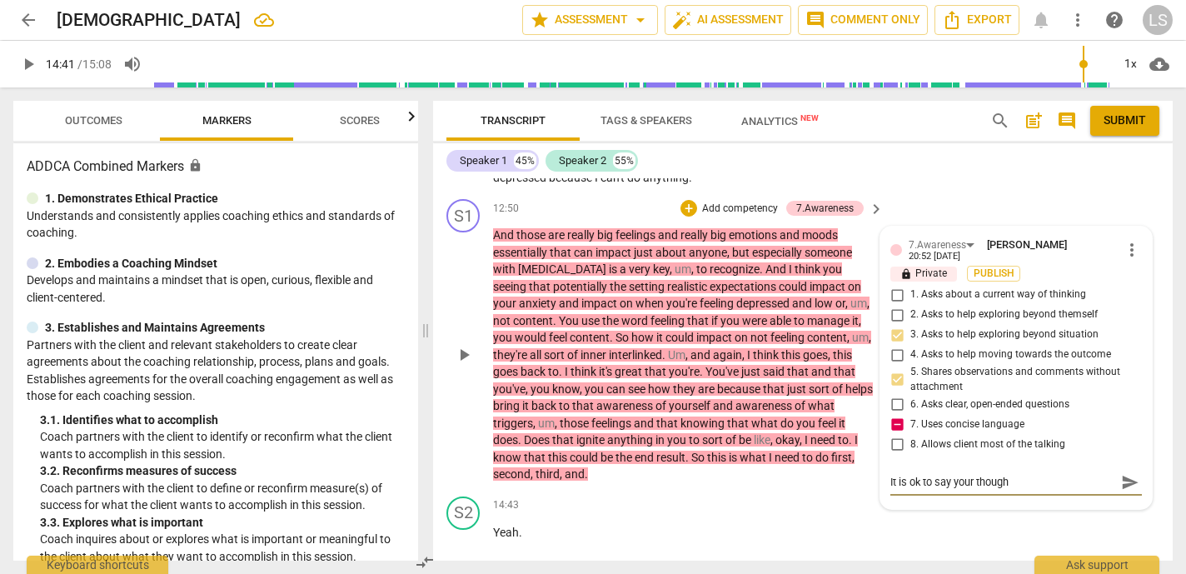
type textarea "It is ok to say your thought"
type textarea "It is ok to say your thoughts"
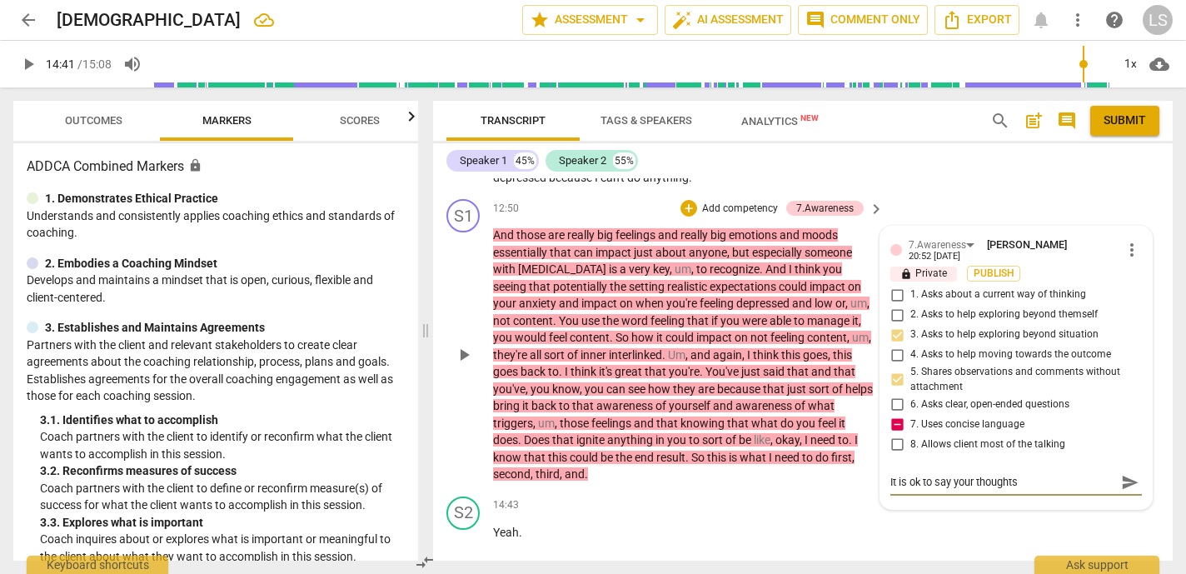
type textarea "It is ok to say your thoughts"
type textarea "It is ok to say your thoughts i"
type textarea "It is ok to say your thoughts in"
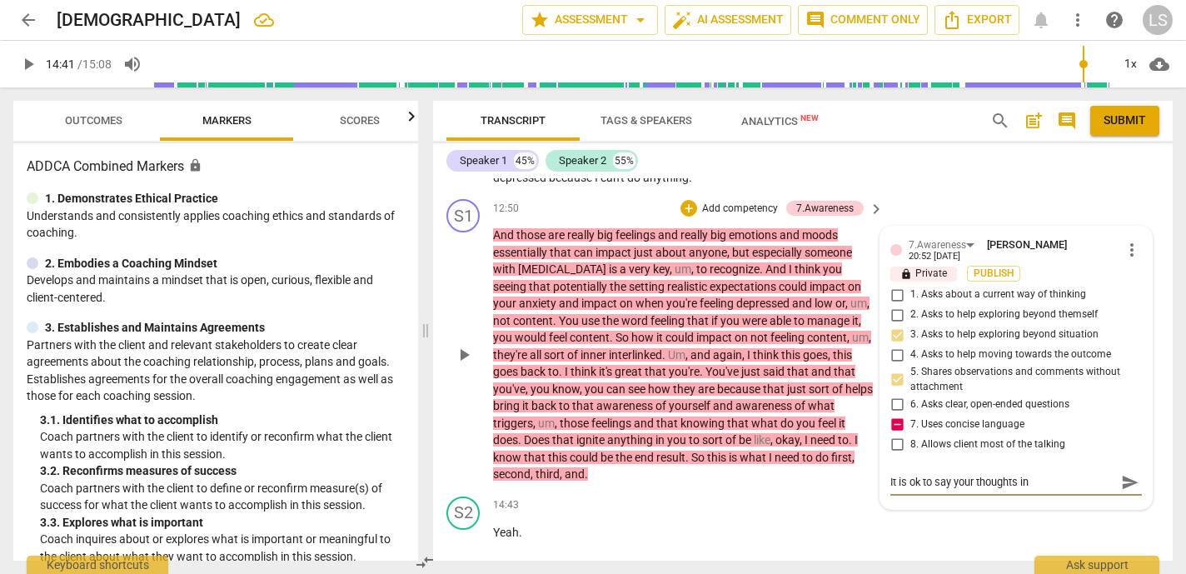
type textarea "It is ok to say your thoughts in"
type textarea "It is ok to say your thoughts in a"
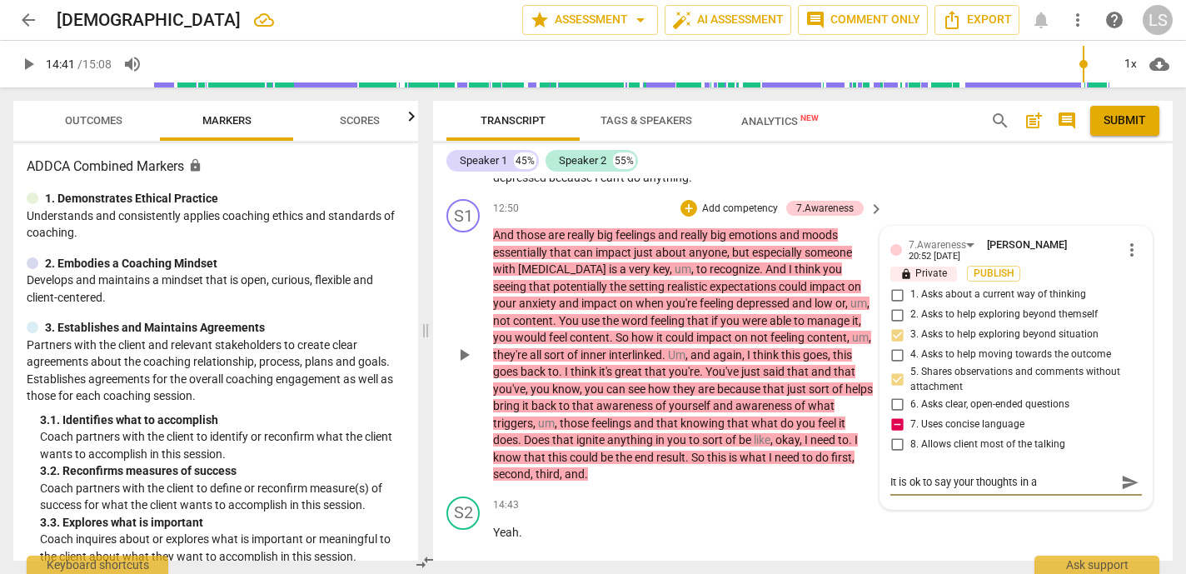
type textarea "It is ok to say your thoughts in a"
type textarea "It is ok to say your thoughts in a s"
type textarea "It is ok to say your thoughts in a si"
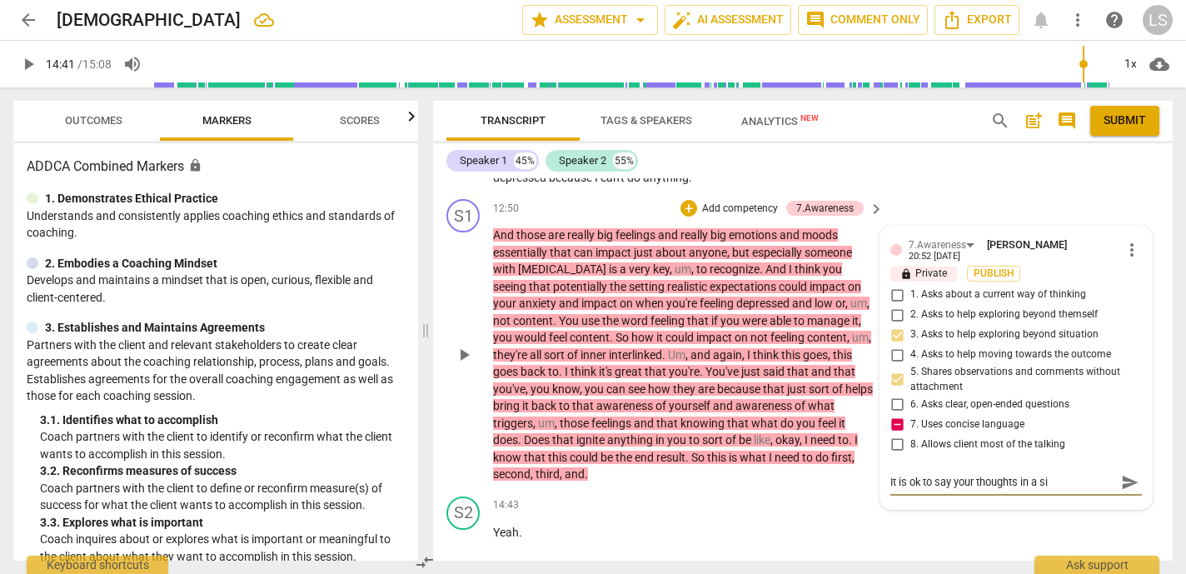
type textarea "It is ok to say your thoughts in a sim"
type textarea "It is ok to say your thoughts in a simp"
type textarea "It is ok to say your thoughts in a simpl"
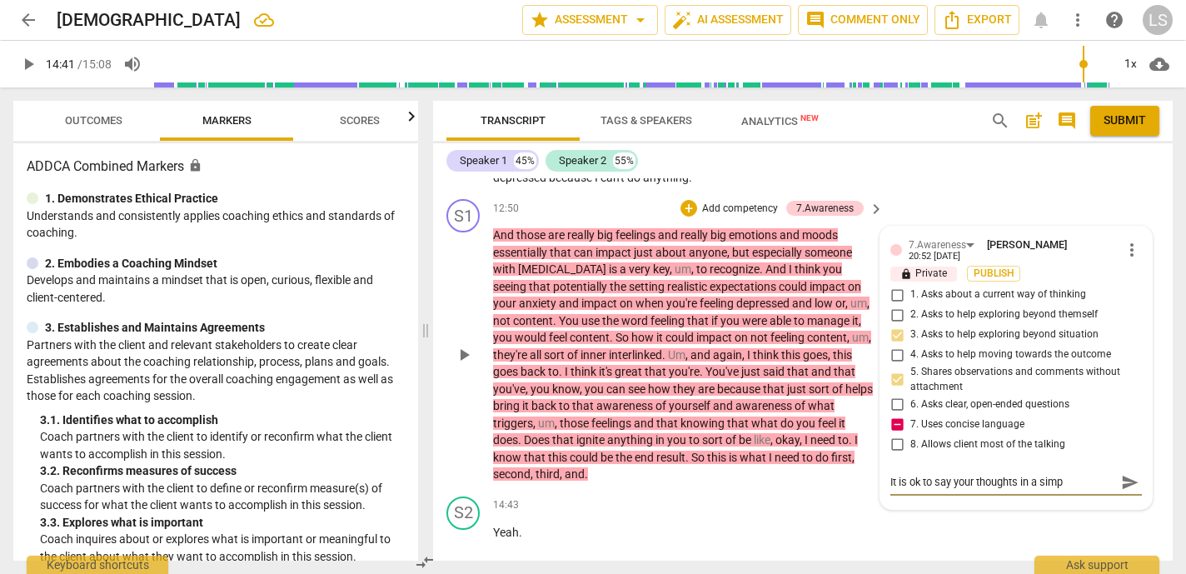
type textarea "It is ok to say your thoughts in a simpl"
type textarea "It is ok to say your thoughts in a simple"
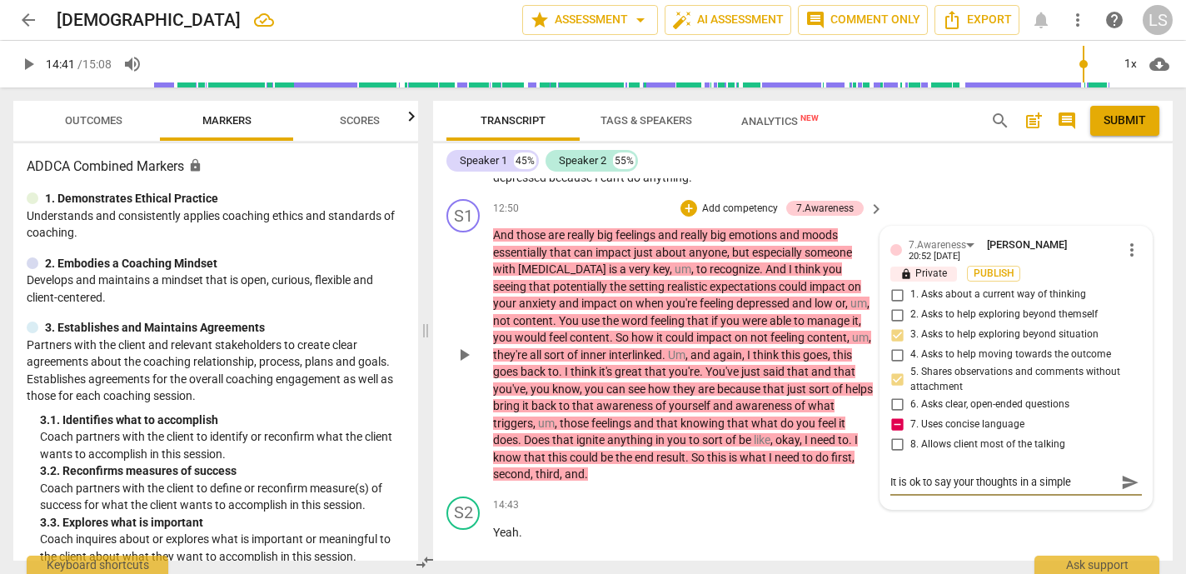
type textarea "It is ok to say your thoughts in a simple w"
type textarea "It is ok to say your thoughts in a simple wa"
type textarea "It is ok to say your thoughts in a simple way"
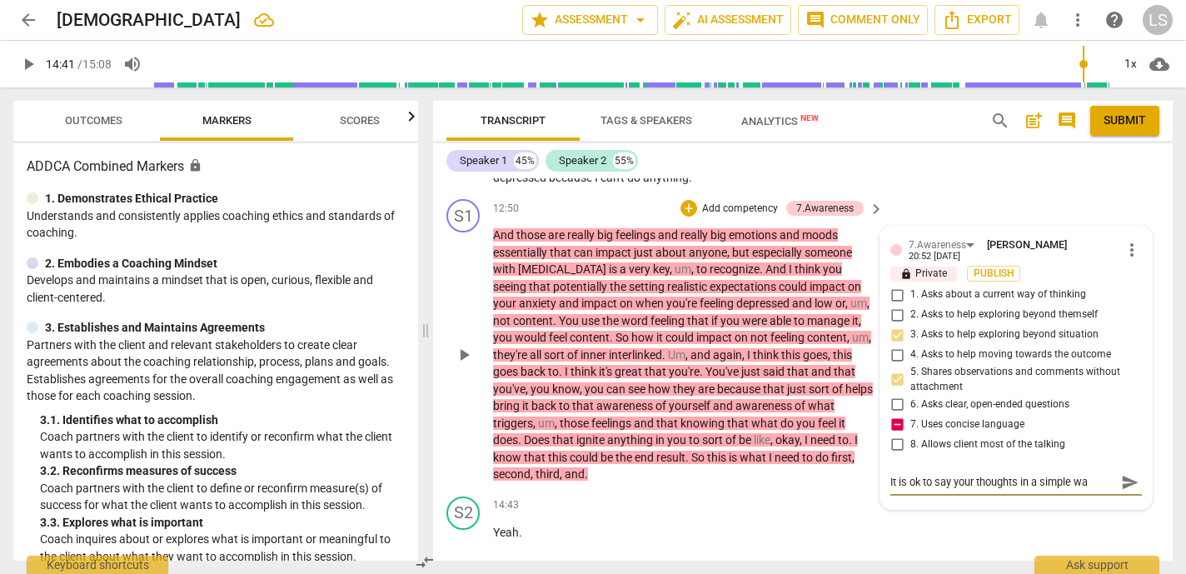
type textarea "It is ok to say your thoughts in a simple way"
type textarea "It is ok to say your thoughts in a simple way a"
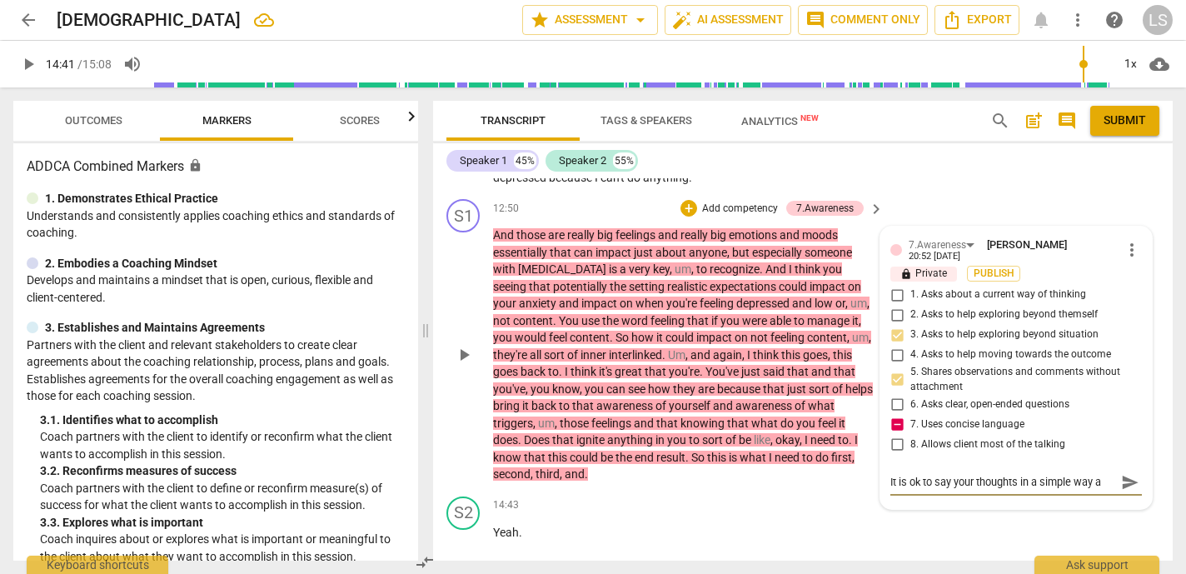
type textarea "It is ok to say your thoughts in a simple way an"
type textarea "It is ok to say your thoughts in a simple way [PERSON_NAME]"
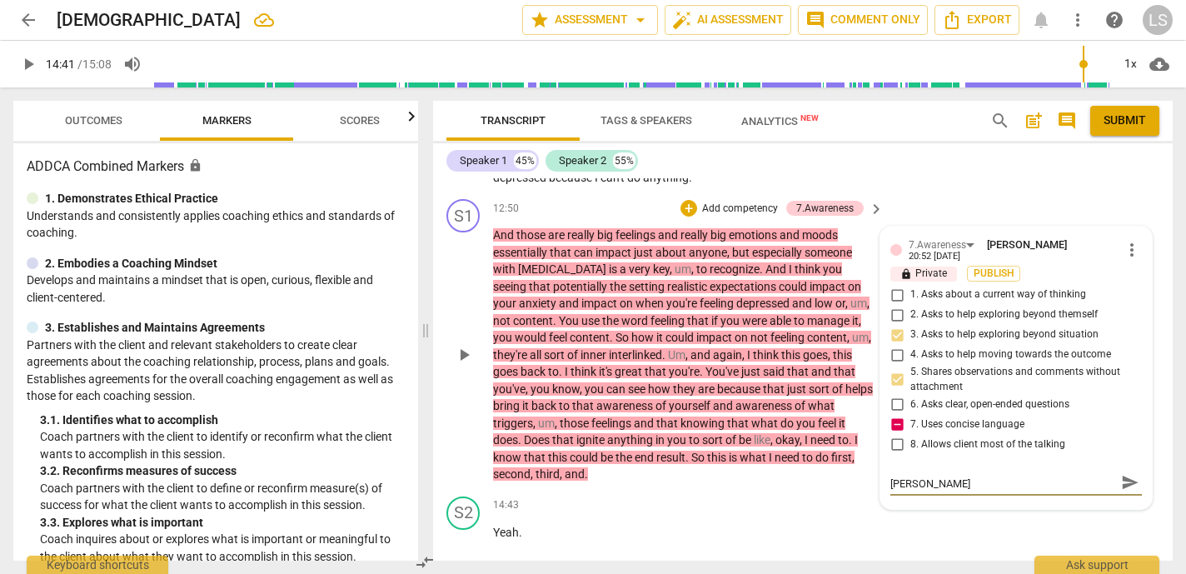
type textarea "It is ok to say your thoughts in a simple way an"
type textarea "It is ok to say your thoughts in a simple way and"
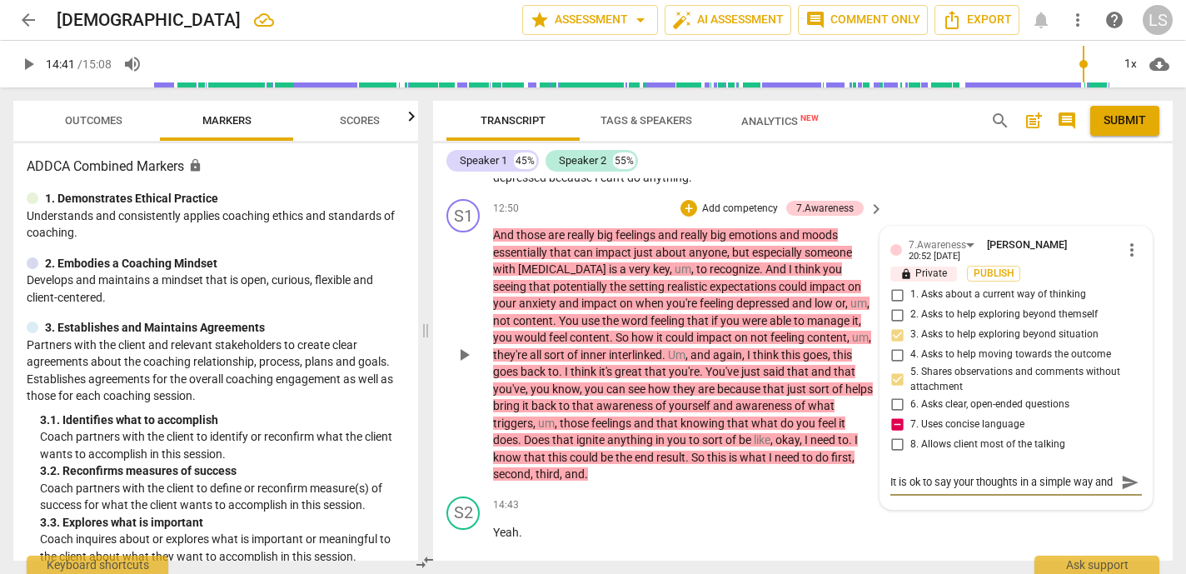
type textarea "It is ok to say your thoughts in a simple way and"
type textarea "It is ok to say your thoughts in a simple way and a"
click at [934, 474] on textarea "It is ok to say your thoughts in a simple way and ask yiur client about what th…" at bounding box center [1002, 497] width 225 height 47
click at [1002, 496] on textarea "It is ok to say your thoughts in a simple way and ask your client about what th…" at bounding box center [1002, 497] width 225 height 47
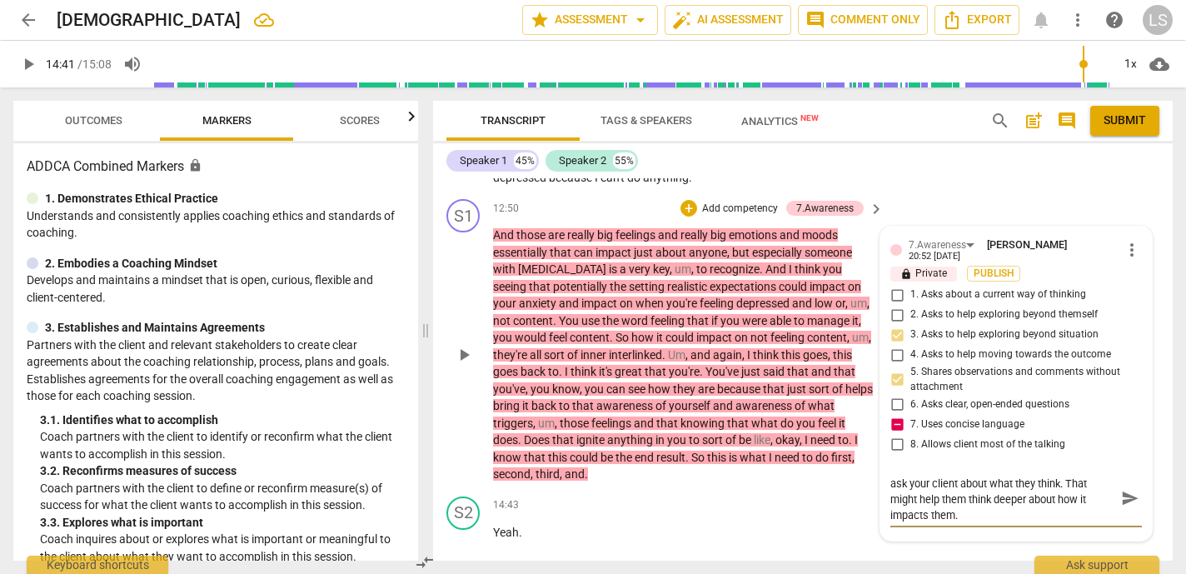
click at [691, 200] on div "+" at bounding box center [688, 208] width 17 height 17
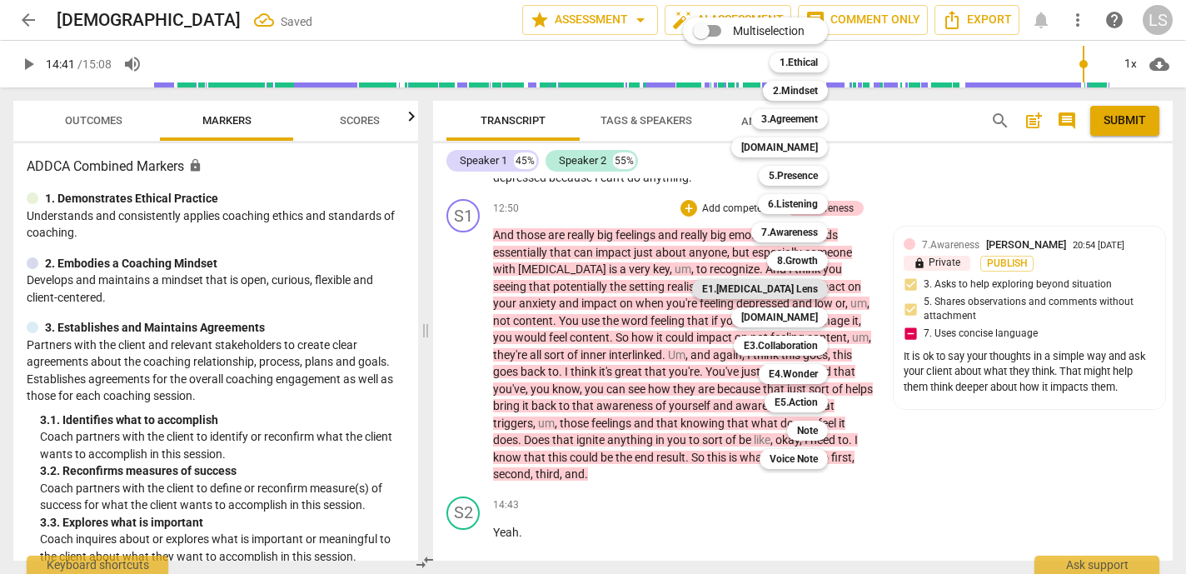
click at [787, 287] on b "E1.[MEDICAL_DATA] Lens" at bounding box center [760, 289] width 116 height 20
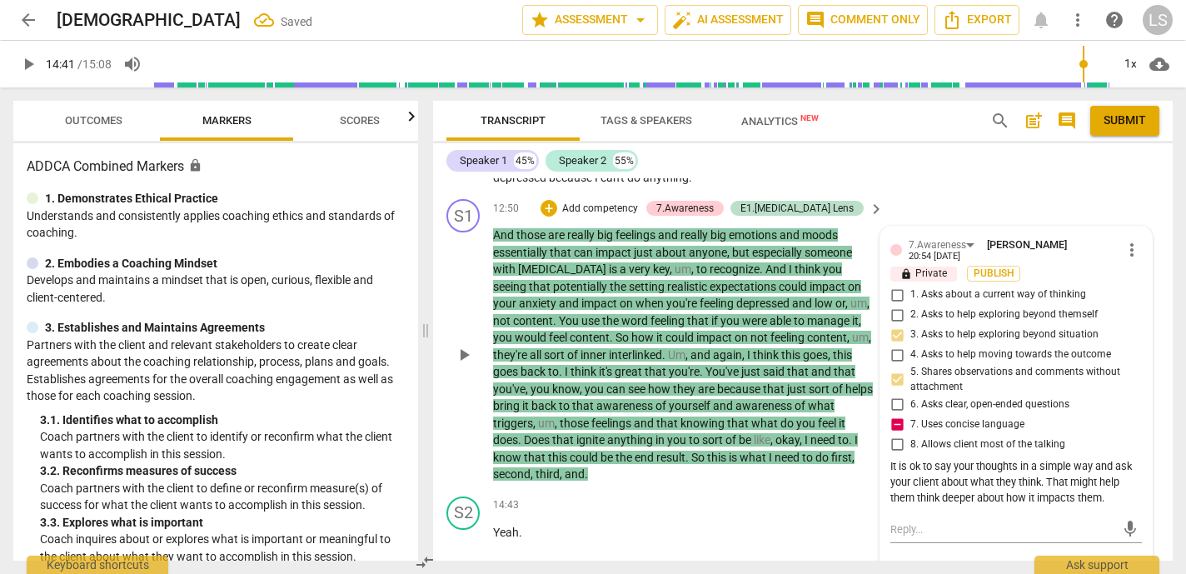
click at [963, 533] on div "7.Awareness [PERSON_NAME] 20:54 [DATE] more_vert lock Private Publish 1. Asks a…" at bounding box center [1015, 572] width 271 height 692
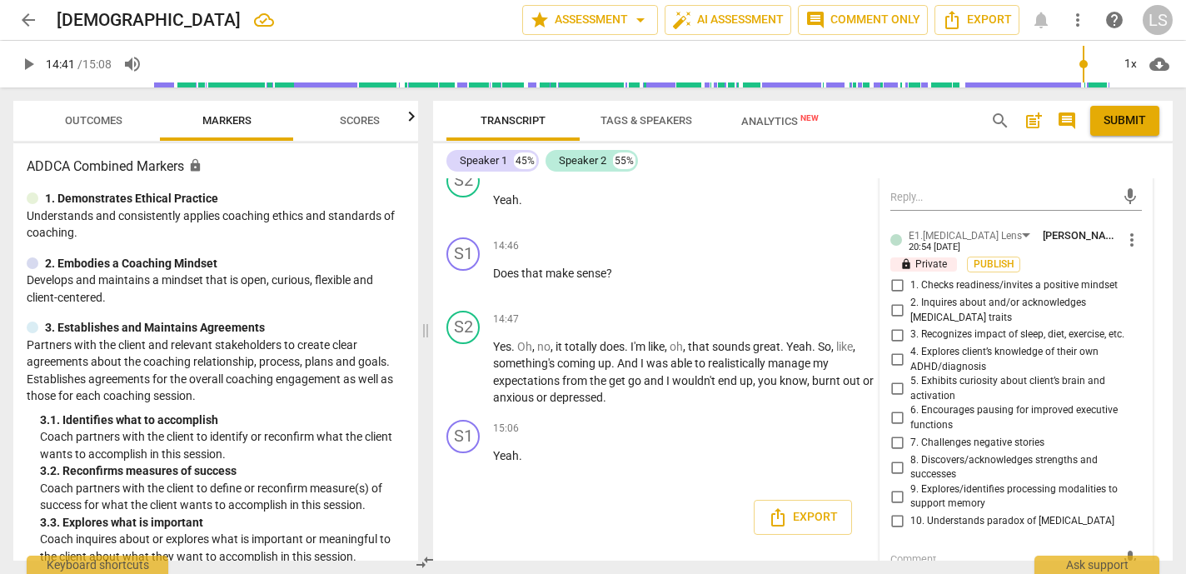
scroll to position [6387, 0]
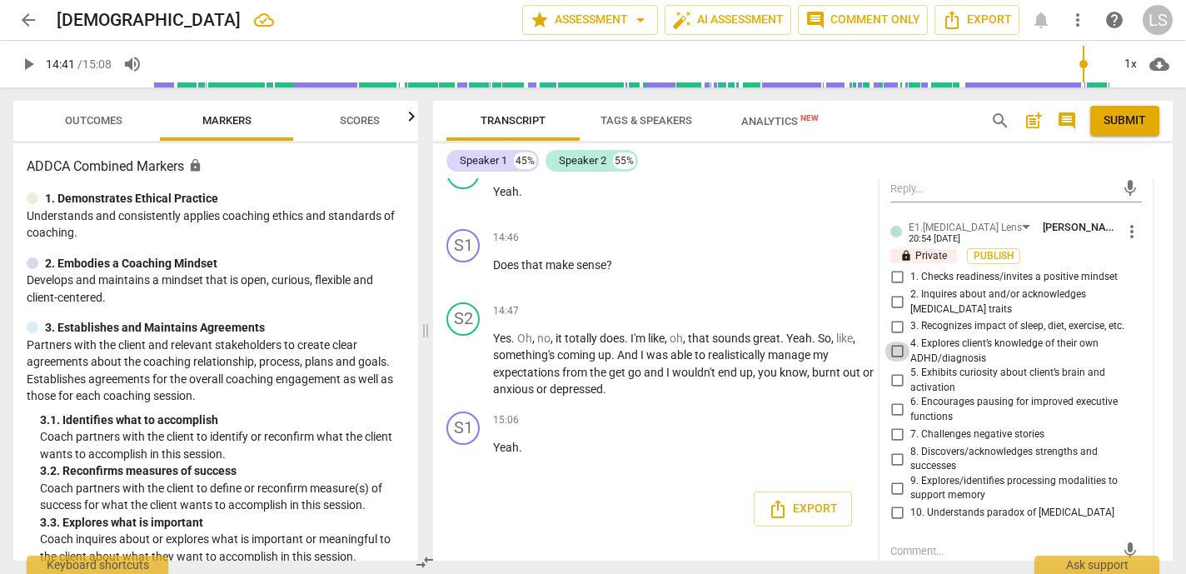
click at [897, 341] on input "4. Explores client’s knowledge of their own ADHD/diagnosis" at bounding box center [896, 351] width 27 height 20
click at [896, 370] on input "5. Exhibits curiosity about client’s brain and activation" at bounding box center [896, 380] width 27 height 20
click at [888, 503] on input "10. Understands paradox of [MEDICAL_DATA]" at bounding box center [896, 513] width 27 height 20
click at [893, 292] on input "2. Inquires about and/or acknowledges [MEDICAL_DATA] traits" at bounding box center [896, 302] width 27 height 20
click at [907, 543] on textarea at bounding box center [1002, 551] width 225 height 16
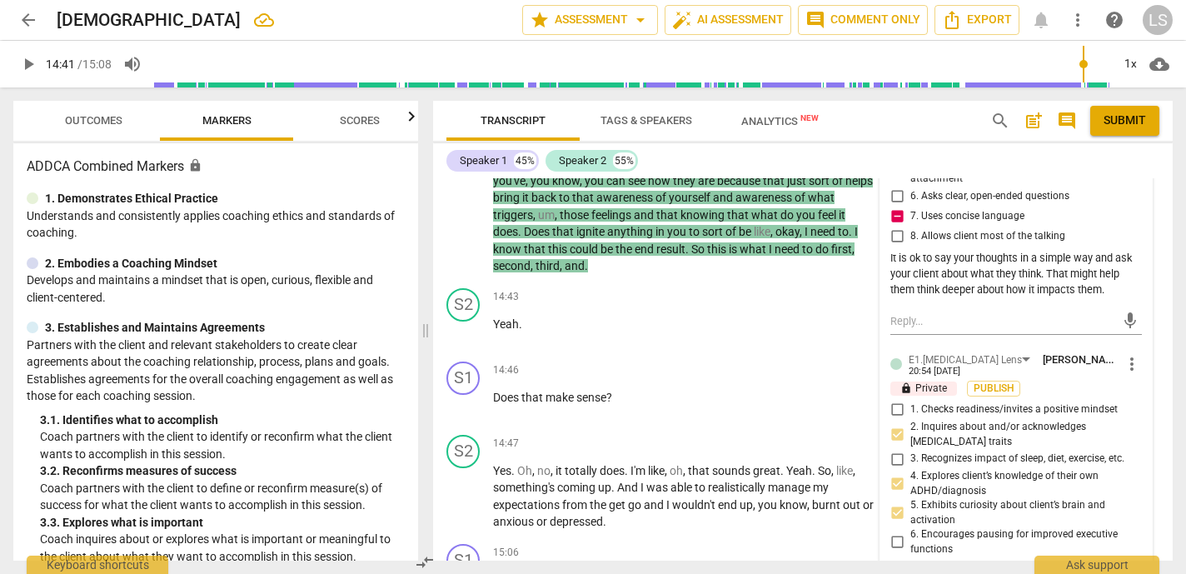
scroll to position [6248, 0]
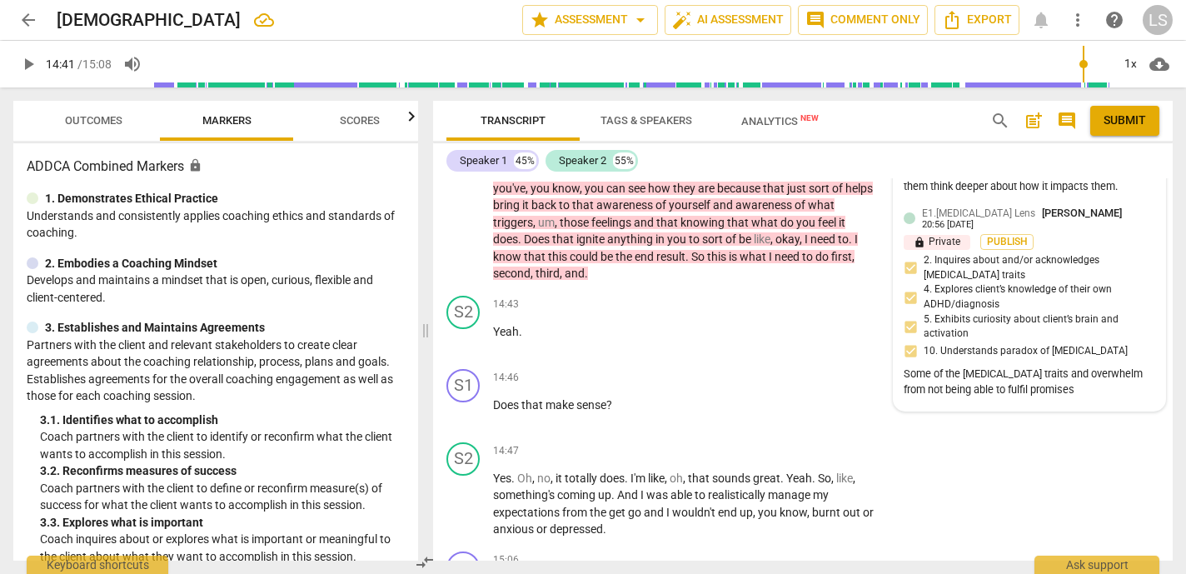
click at [1033, 366] on div "Some of the [MEDICAL_DATA] traits and overwhelm from not being able to fulfil p…" at bounding box center [1028, 382] width 251 height 32
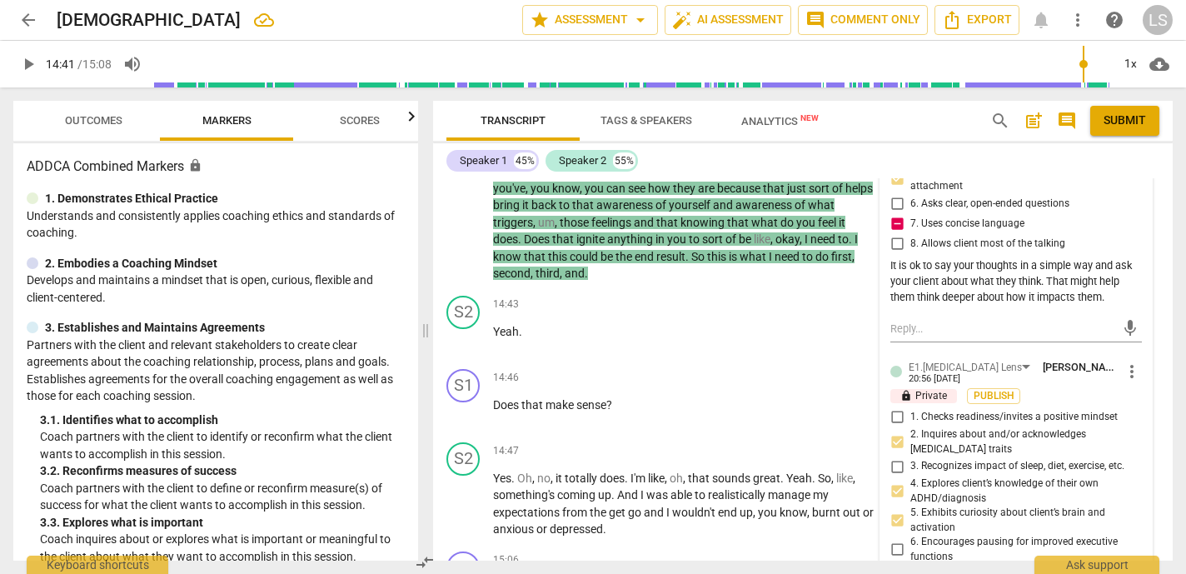
click at [1087, 337] on div "7.Awareness [PERSON_NAME] 20:54 [DATE] more_vert lock Private Publish 1. Asks a…" at bounding box center [1015, 387] width 271 height 723
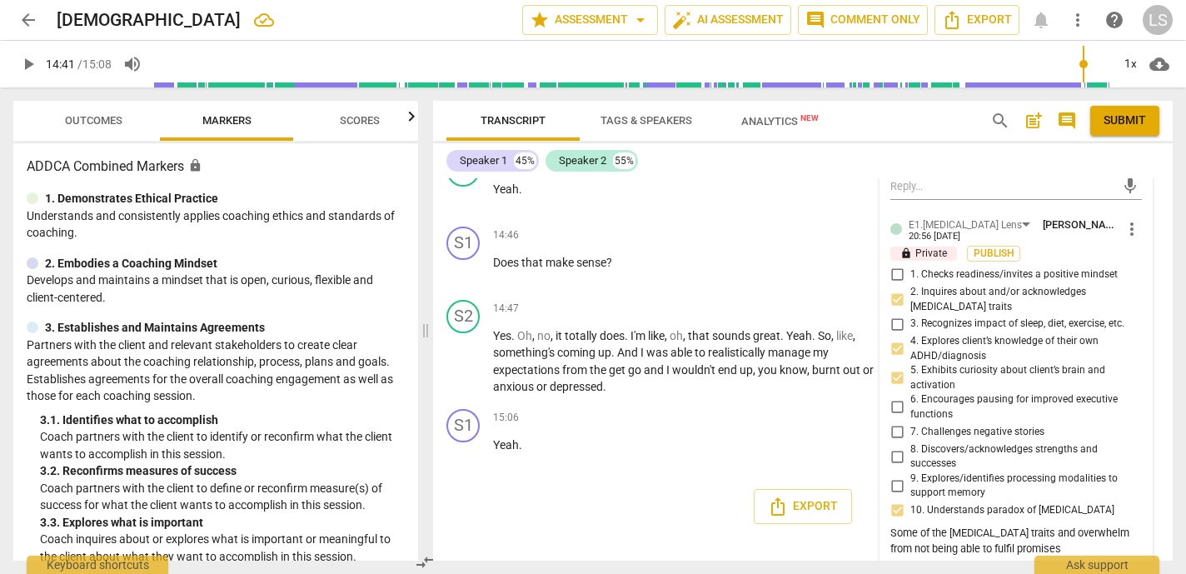
scroll to position [6418, 0]
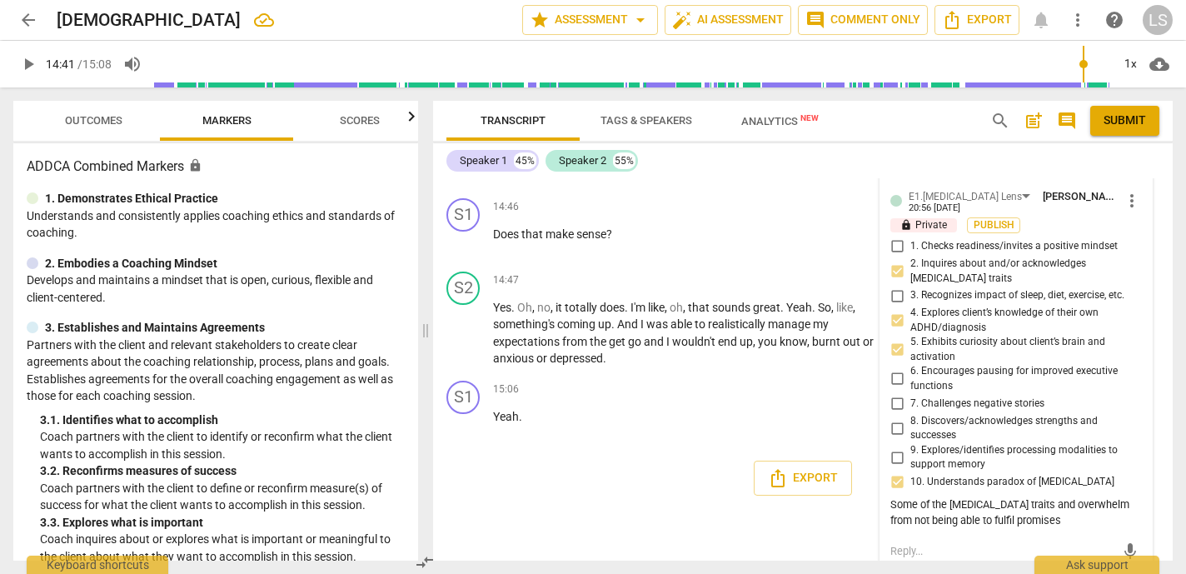
click at [811, 529] on div "[PERSON_NAME] Summary: We started off talking about a win the Client had (succe…" at bounding box center [802, 369] width 739 height 382
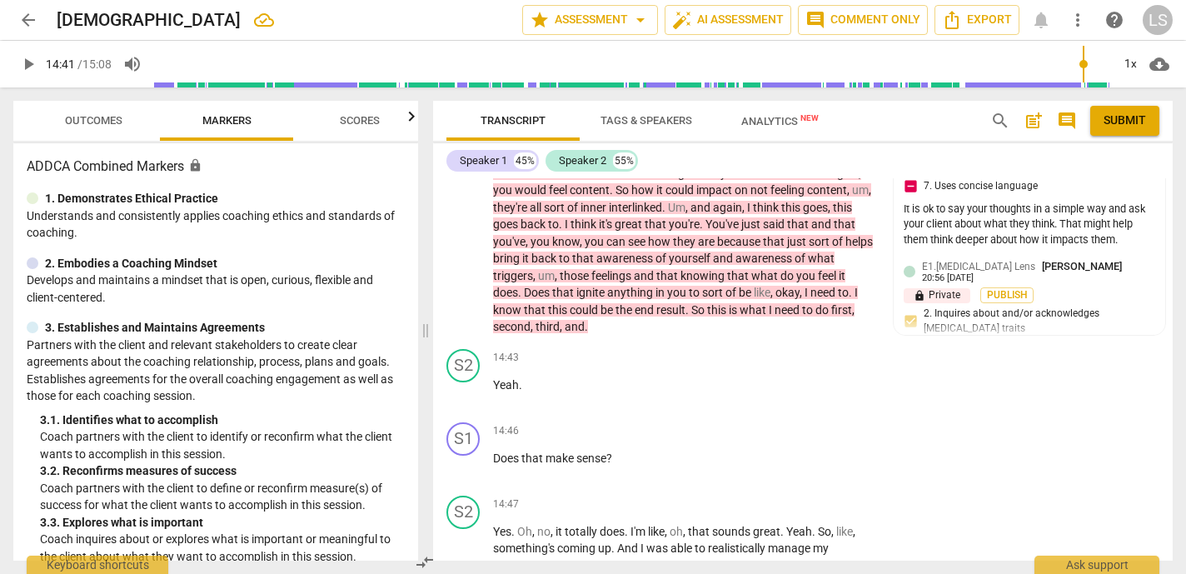
scroll to position [6187, 0]
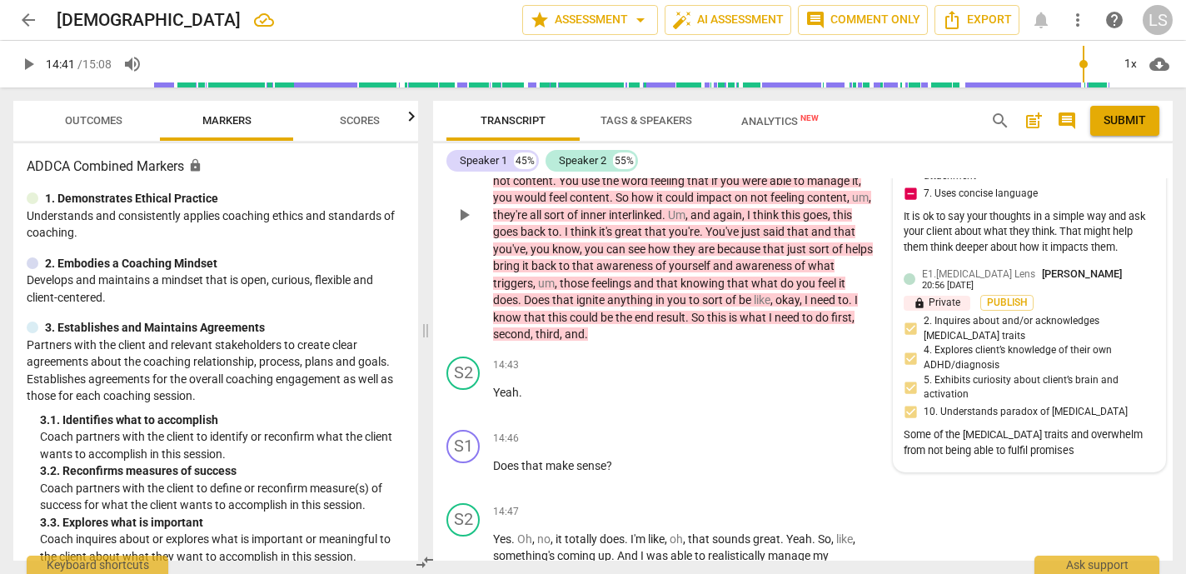
click at [930, 434] on div "7.Awareness [PERSON_NAME] 20:54 [DATE] lock Private Publish 3. Asks to help exp…" at bounding box center [1028, 279] width 271 height 385
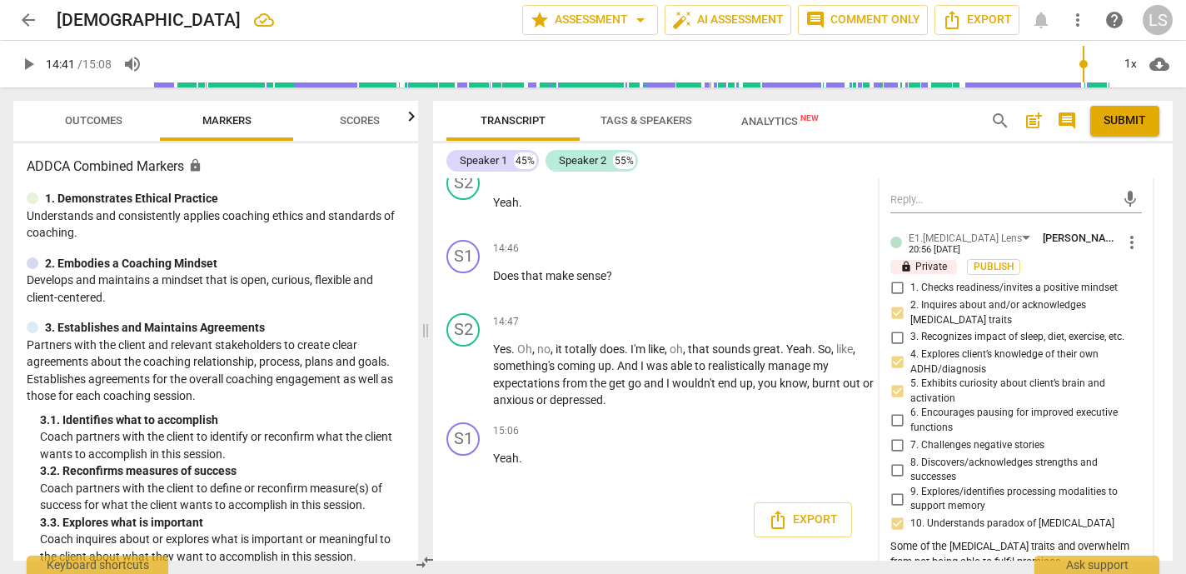
scroll to position [6418, 0]
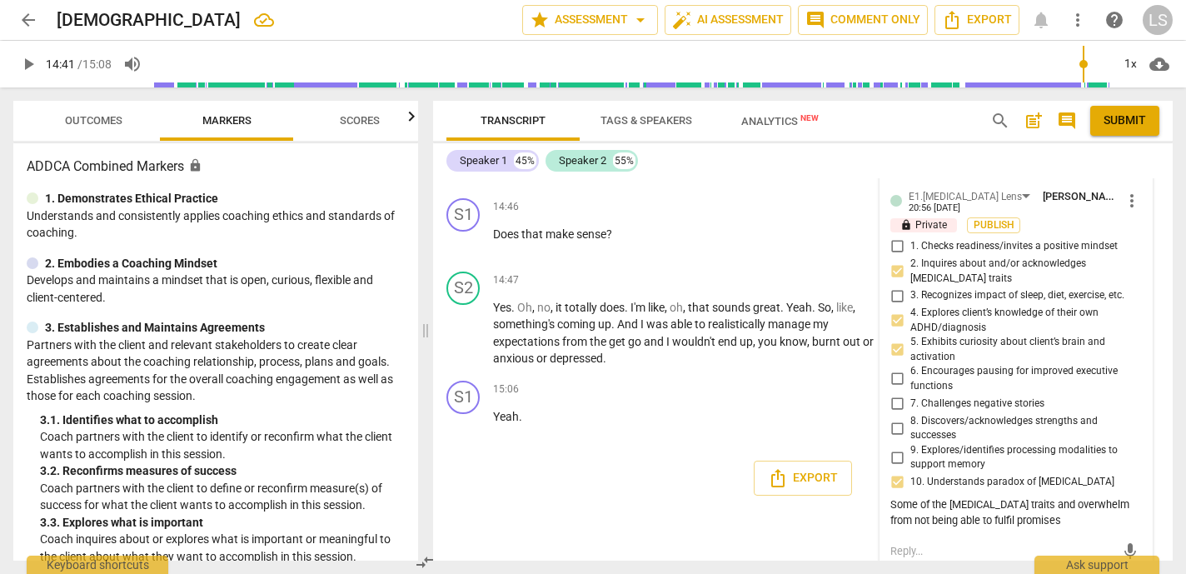
click at [896, 543] on textarea at bounding box center [1002, 551] width 225 height 16
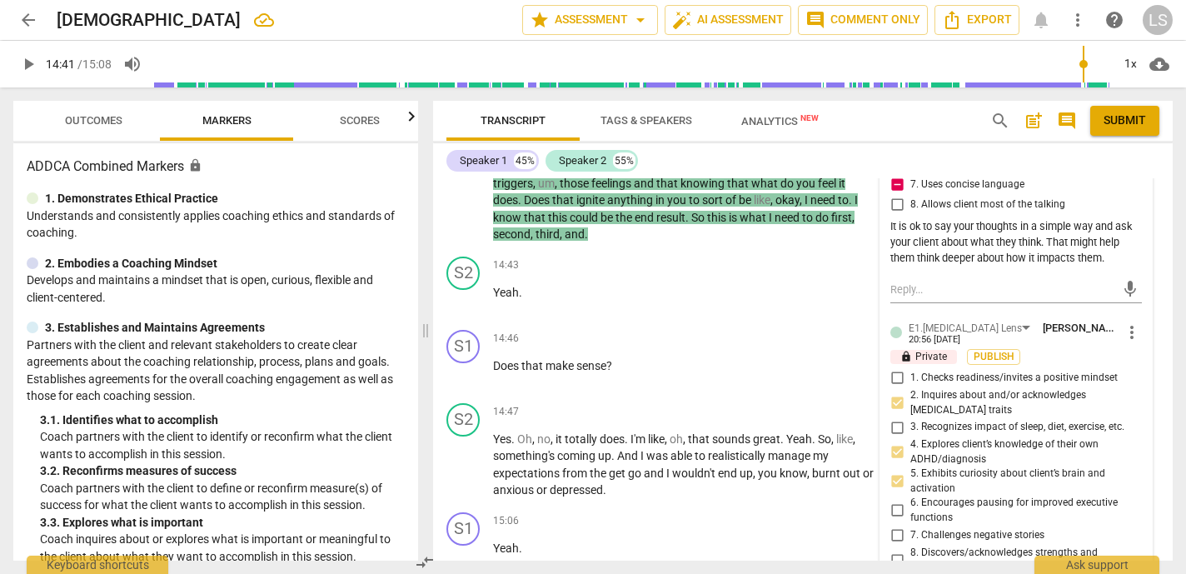
scroll to position [6279, 0]
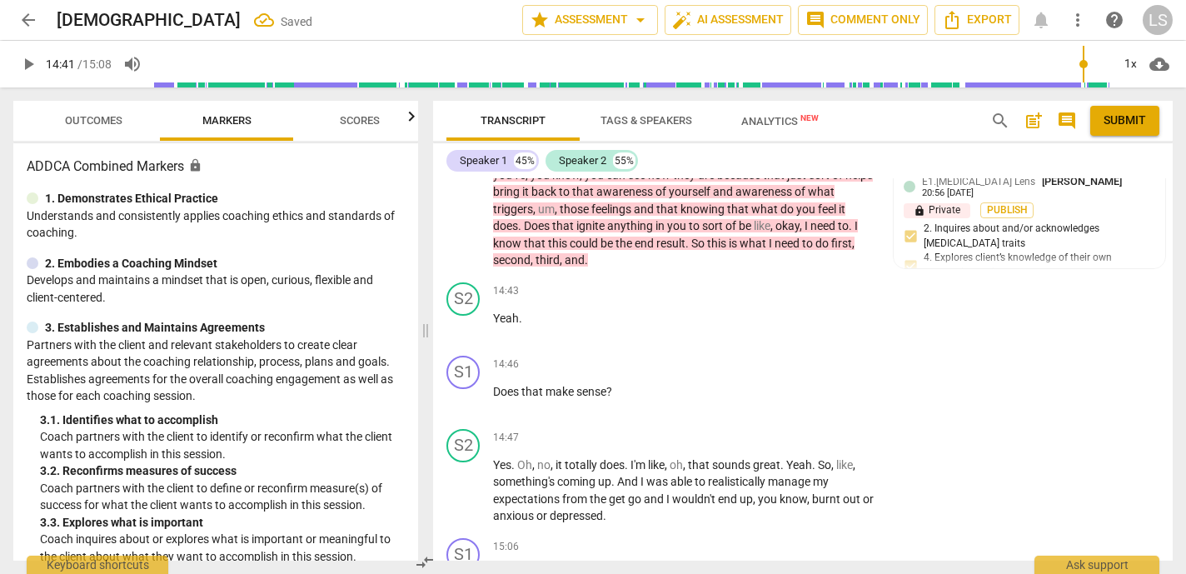
click at [28, 61] on span "play_arrow" at bounding box center [28, 64] width 20 height 20
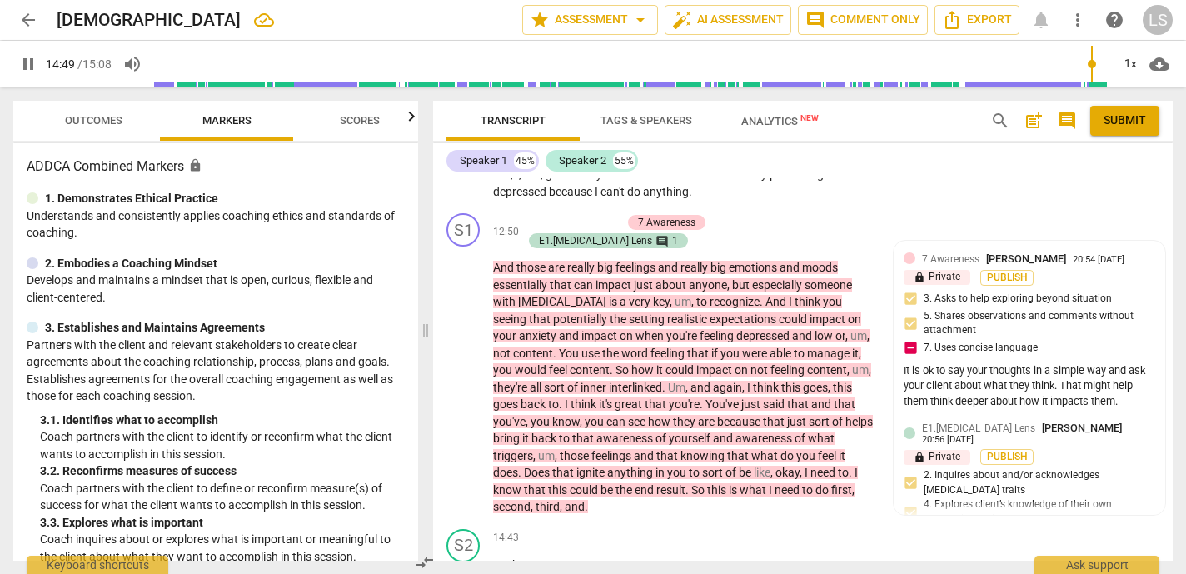
scroll to position [6010, 0]
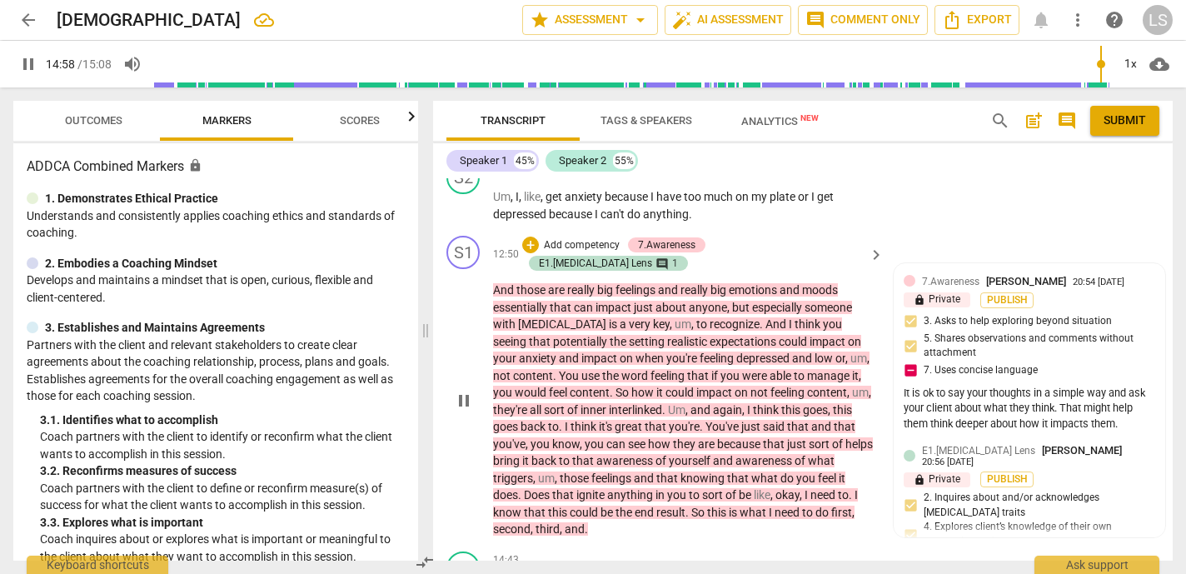
click at [621, 238] on p "Add competency" at bounding box center [581, 245] width 79 height 15
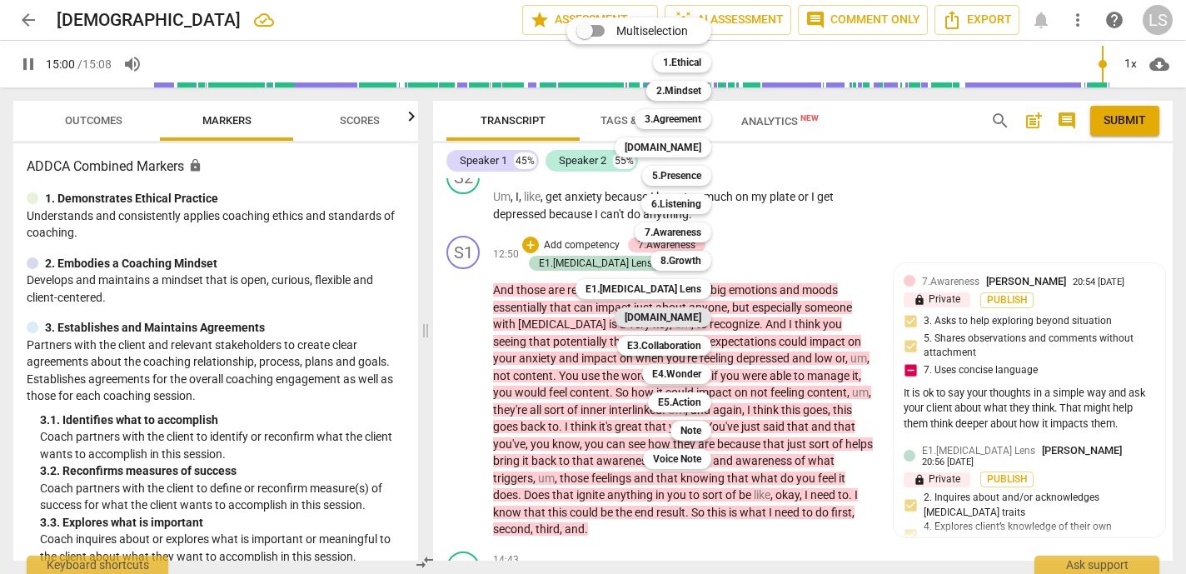
click at [701, 320] on b "[DOMAIN_NAME]" at bounding box center [662, 317] width 77 height 20
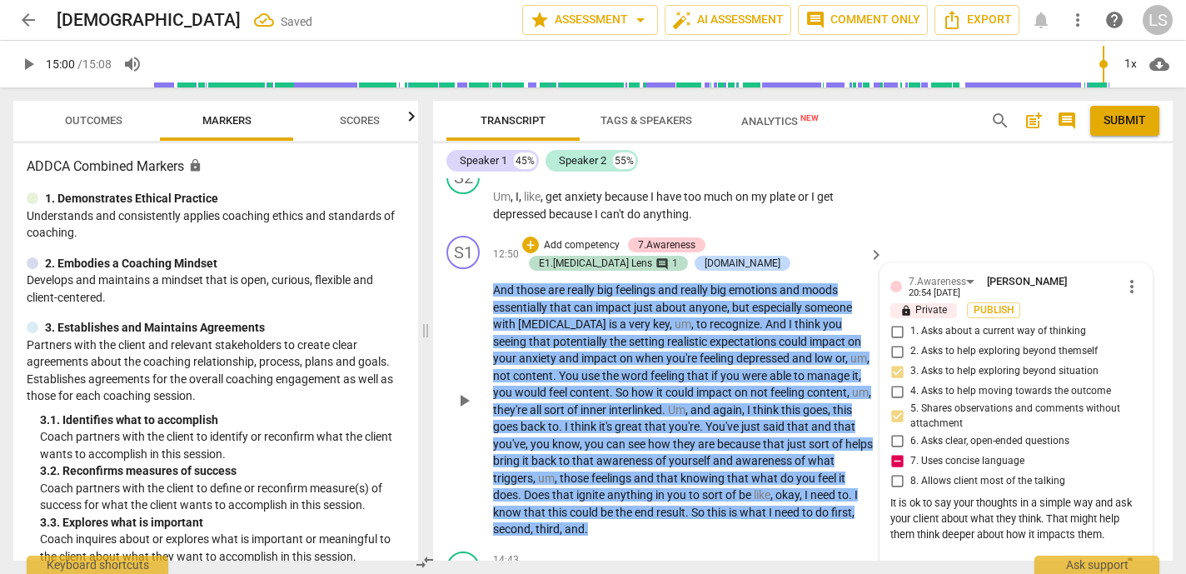
click at [906, 553] on div "mic" at bounding box center [1015, 566] width 251 height 27
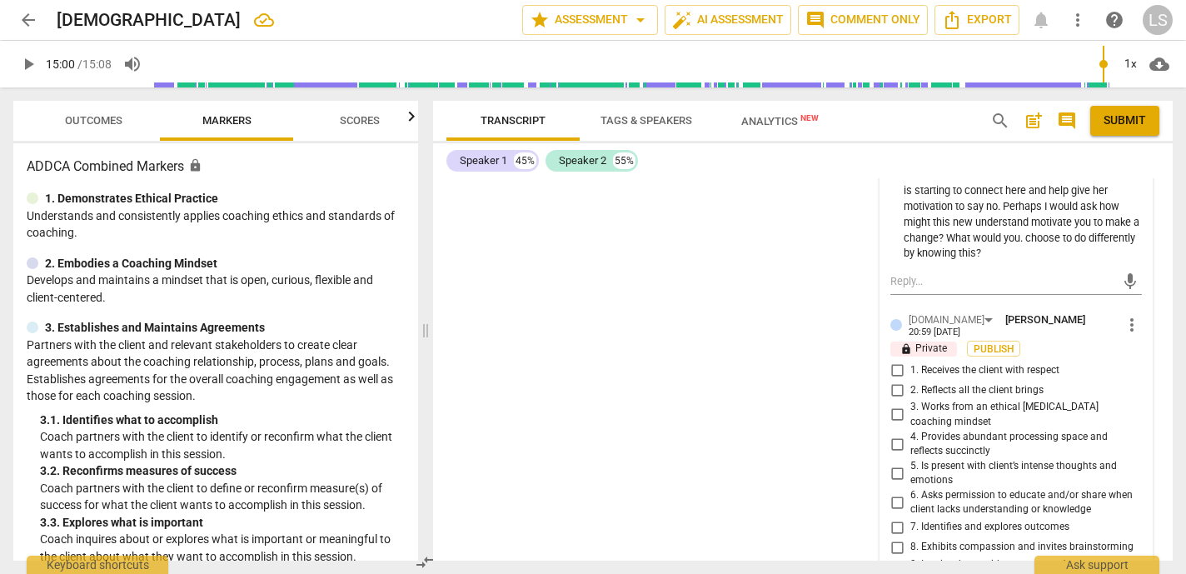
scroll to position [6817, 0]
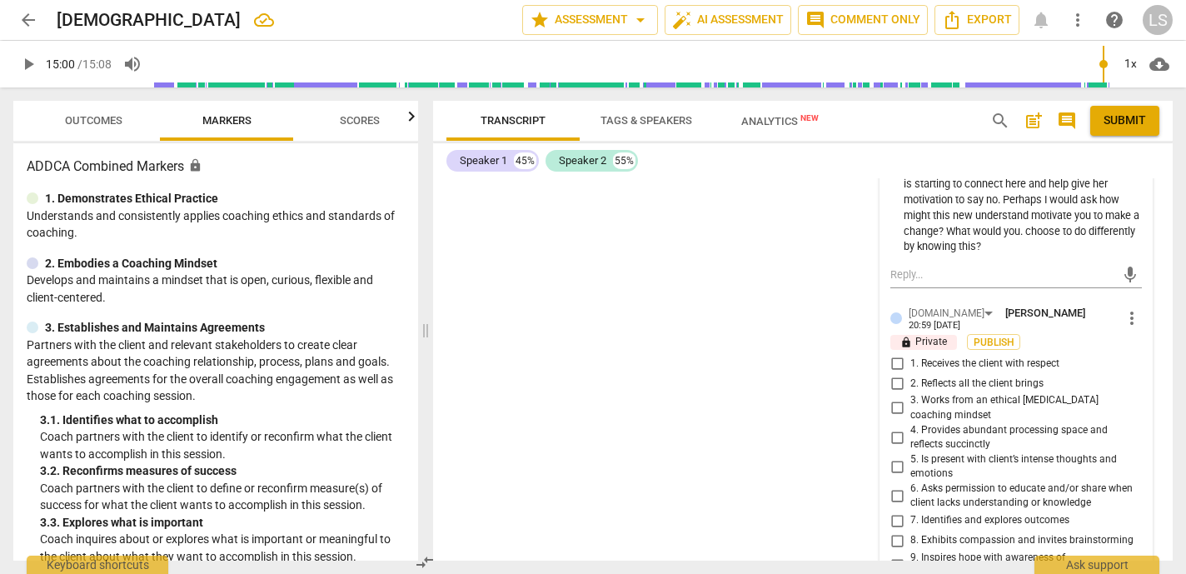
click at [897, 353] on input "1. Receives the client with respect" at bounding box center [896, 363] width 27 height 20
click at [896, 423] on label "4. Provides abundant processing space and reflects succinctly" at bounding box center [1008, 437] width 251 height 29
click at [896, 427] on input "4. Provides abundant processing space and reflects succinctly" at bounding box center [896, 437] width 27 height 20
click at [894, 456] on input "5. Is present with client’s intense thoughts and emotions" at bounding box center [896, 466] width 27 height 20
click at [895, 530] on input "8. Exhibits compassion and invites brainstorming" at bounding box center [896, 540] width 27 height 20
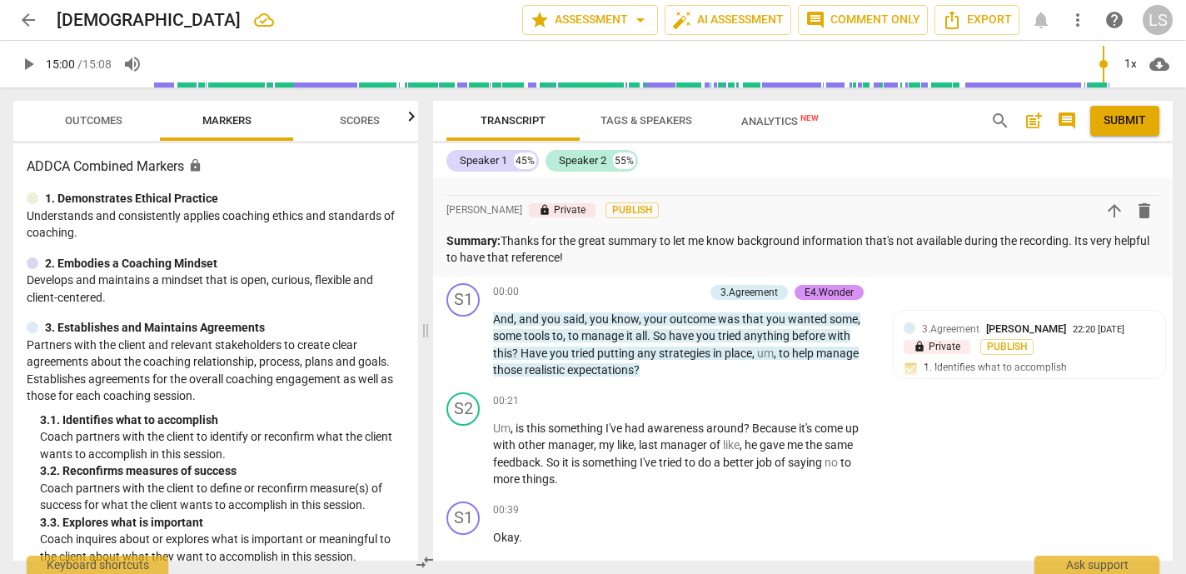
scroll to position [261, 0]
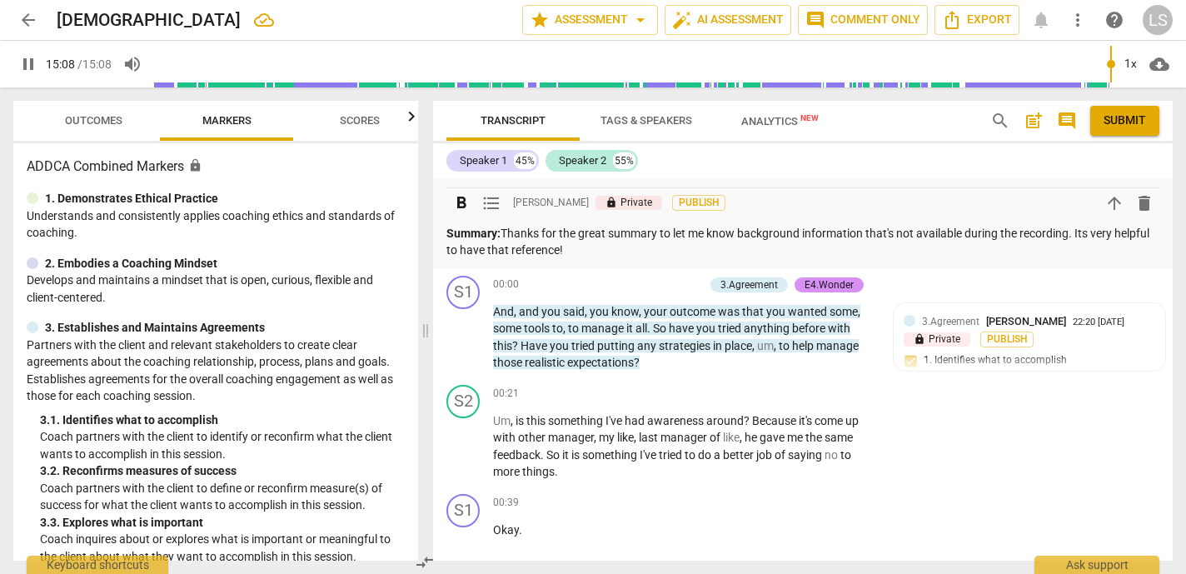
click at [618, 254] on p "Summary: Thanks for the great summary to let me know background information tha…" at bounding box center [802, 242] width 713 height 34
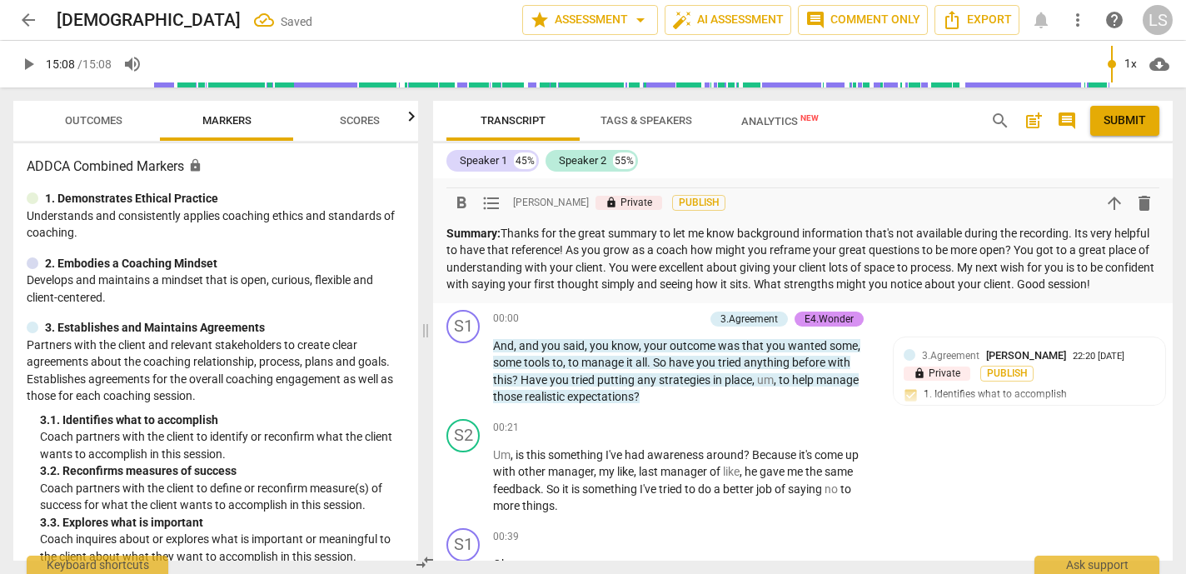
click at [1132, 115] on span "Submit" at bounding box center [1124, 120] width 42 height 17
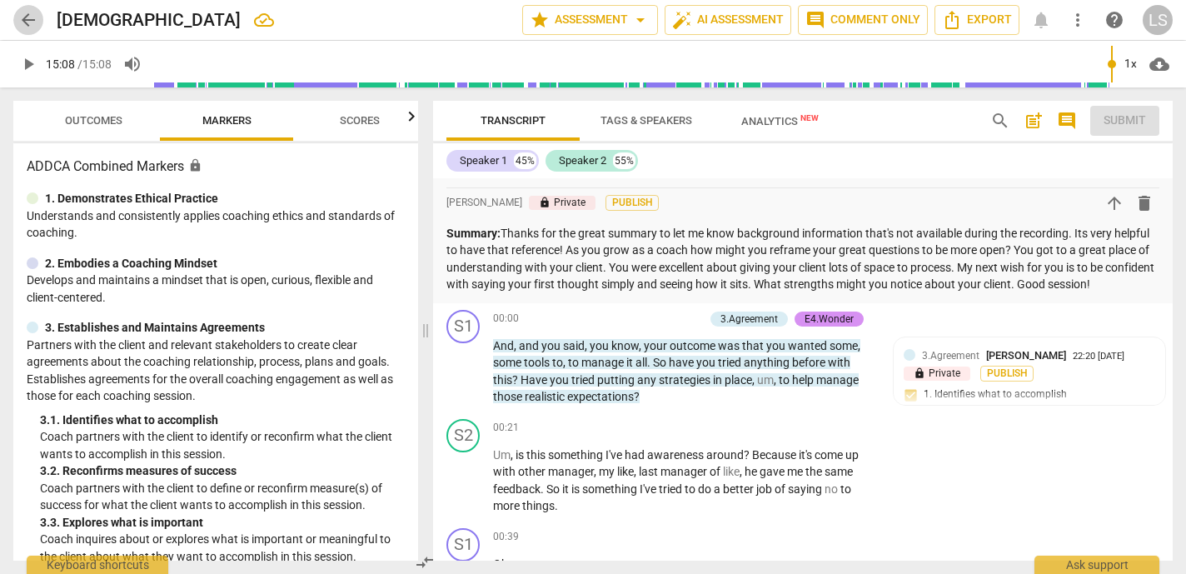
click at [27, 20] on span "arrow_back" at bounding box center [28, 20] width 20 height 20
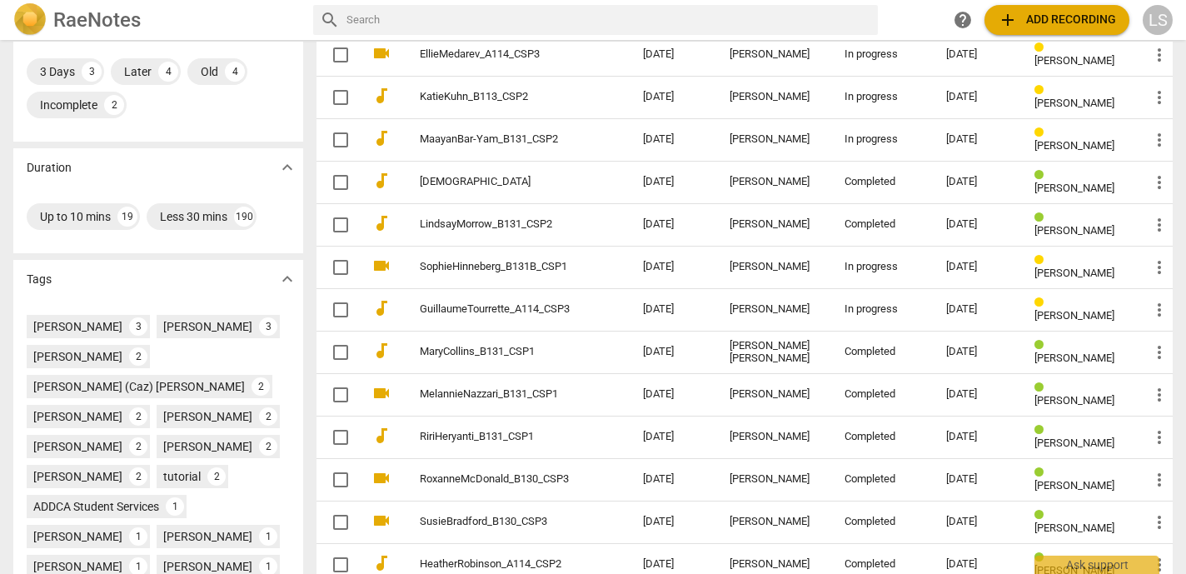
scroll to position [307, 0]
